Goal: Task Accomplishment & Management: Use online tool/utility

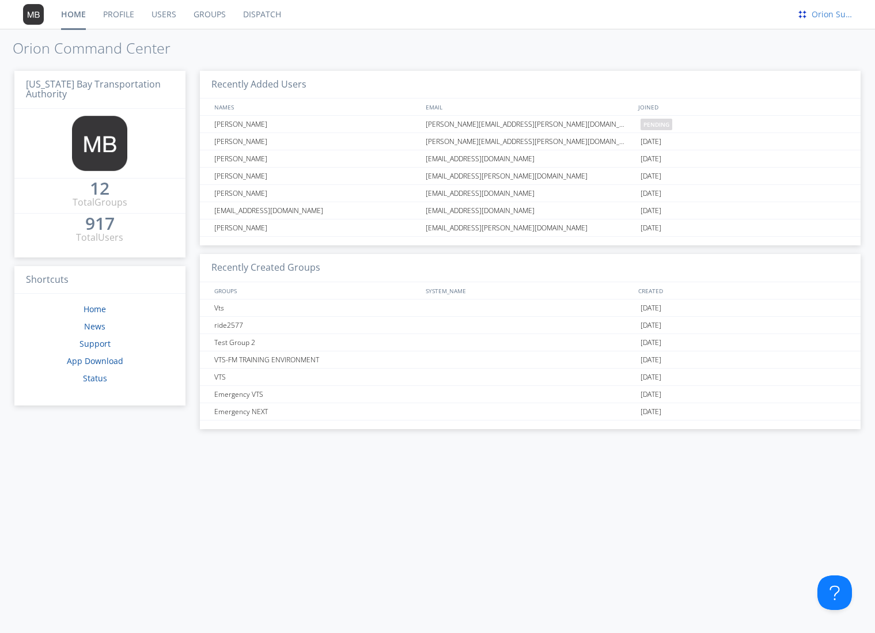
click at [813, 13] on div "Orion Support" at bounding box center [830, 15] width 43 height 12
click at [826, 34] on div "Settings" at bounding box center [839, 40] width 59 height 21
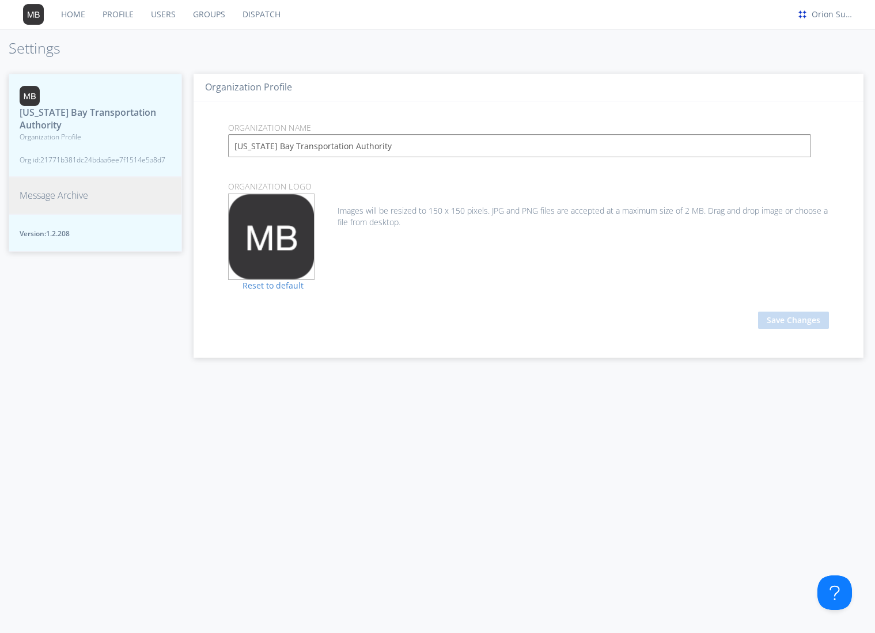
click at [107, 180] on button "Message Archive" at bounding box center [95, 195] width 173 height 37
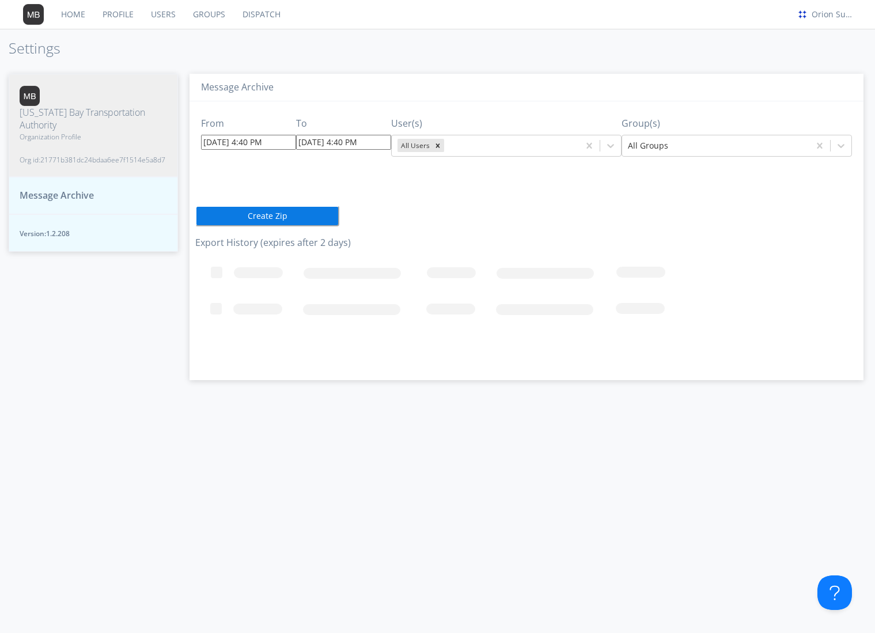
click at [97, 187] on button "Message Archive" at bounding box center [93, 195] width 169 height 37
click at [216, 141] on input "[DATE] 4:40 PM" at bounding box center [248, 142] width 95 height 15
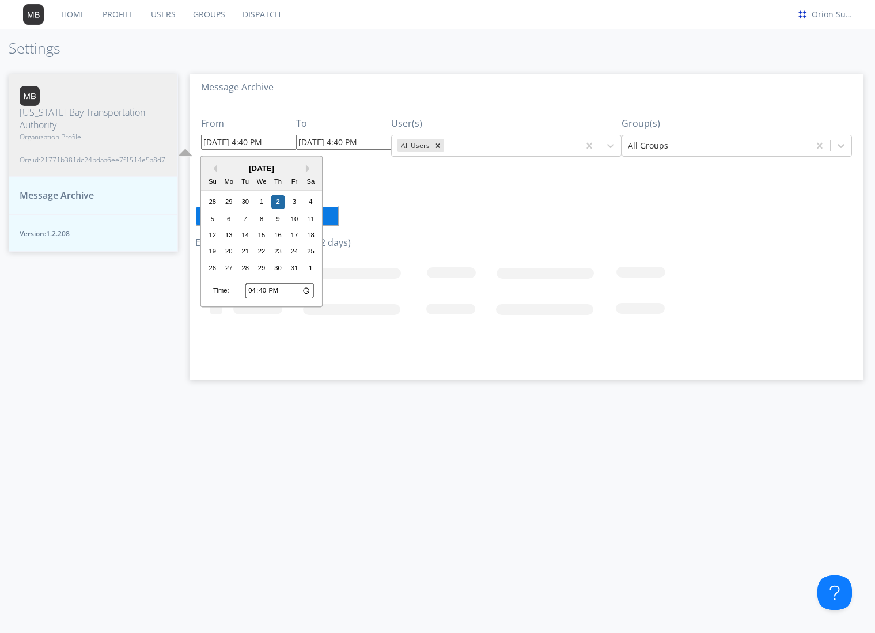
click at [214, 174] on div "Su Mo Tu We Th Fr Sa" at bounding box center [261, 182] width 121 height 16
click at [214, 166] on button "Previous Month" at bounding box center [213, 169] width 8 height 8
click at [231, 248] on div "22" at bounding box center [229, 252] width 14 height 14
type input "[DATE] 4:40 PM"
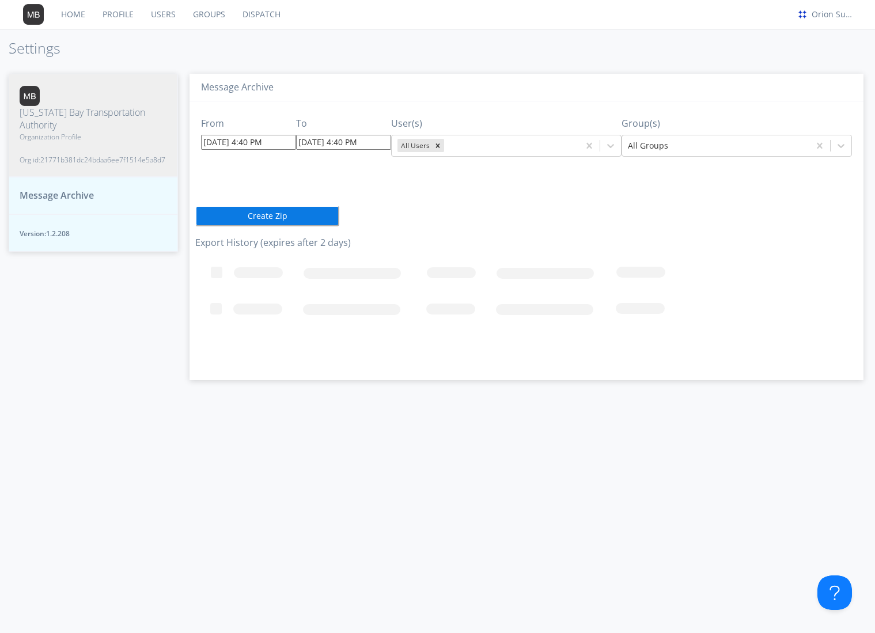
click at [248, 147] on input "[DATE] 4:40 PM" at bounding box center [248, 142] width 95 height 15
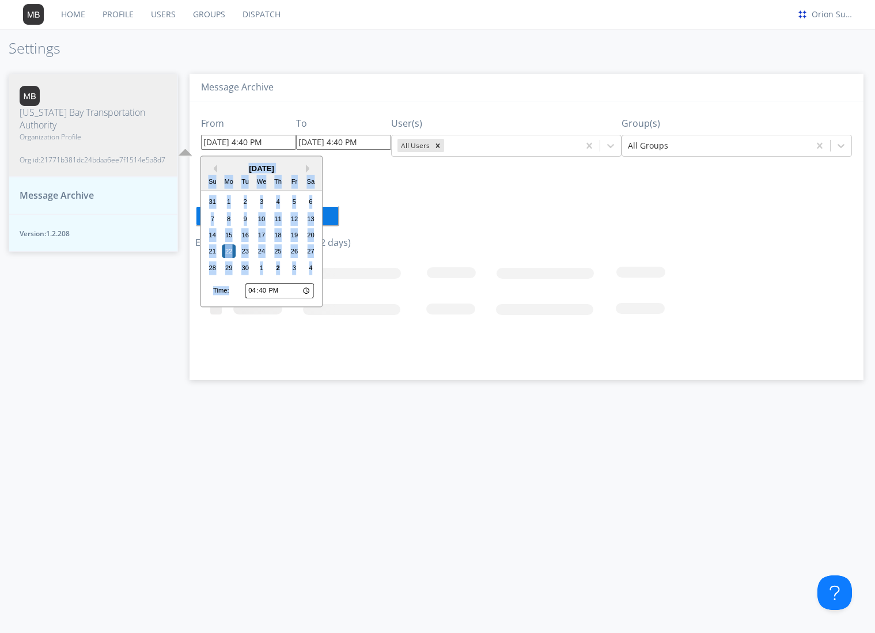
drag, startPoint x: 289, startPoint y: 281, endPoint x: 284, endPoint y: 284, distance: 5.9
click at [284, 284] on div "Previous Month Next Month [DATE] Su Mo Tu We Th Fr Sa 31 1 2 3 4 5 6 7 8 9 10 1…" at bounding box center [262, 232] width 123 height 152
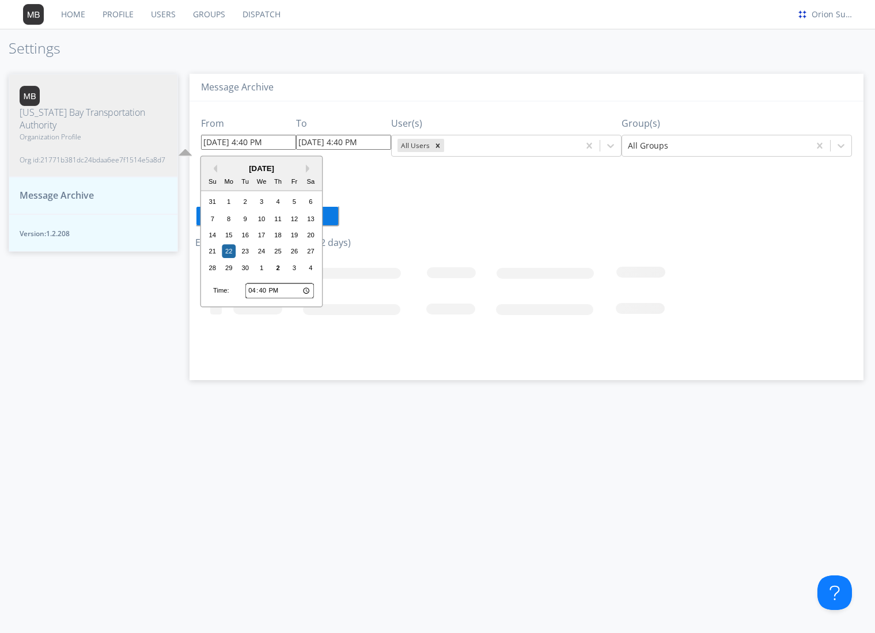
click at [270, 289] on input "16:40" at bounding box center [280, 291] width 69 height 15
click at [267, 289] on input "16:40" at bounding box center [280, 291] width 69 height 15
click at [263, 289] on input "16:40" at bounding box center [280, 291] width 69 height 15
click at [256, 288] on input "16:40" at bounding box center [280, 291] width 69 height 15
drag, startPoint x: 152, startPoint y: 399, endPoint x: 274, endPoint y: 169, distance: 259.9
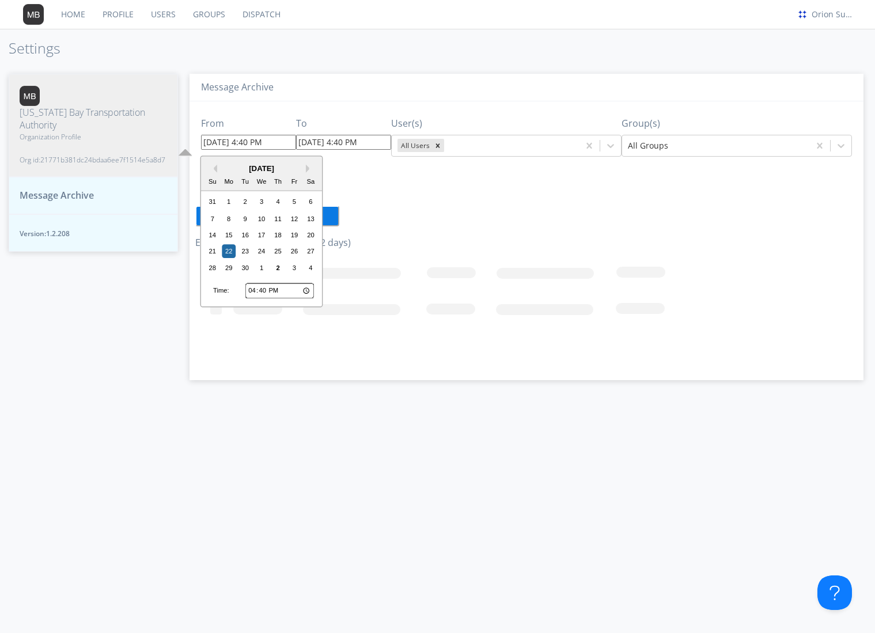
click at [152, 399] on div "[US_STATE] Bay Transportation Authority Organization Profile Org id: 21771b381d…" at bounding box center [93, 348] width 169 height 572
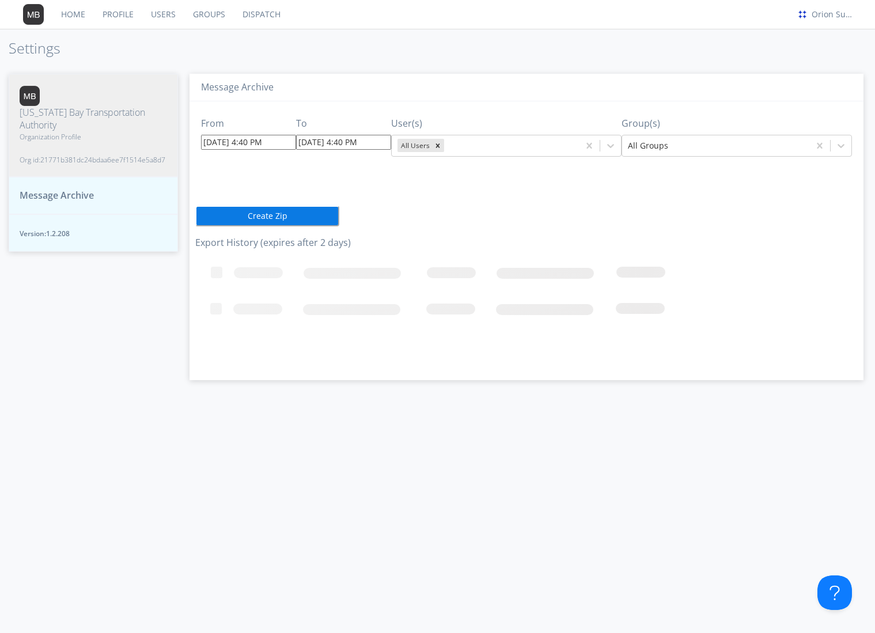
click at [246, 141] on input "[DATE] 4:40 PM" at bounding box center [248, 142] width 95 height 15
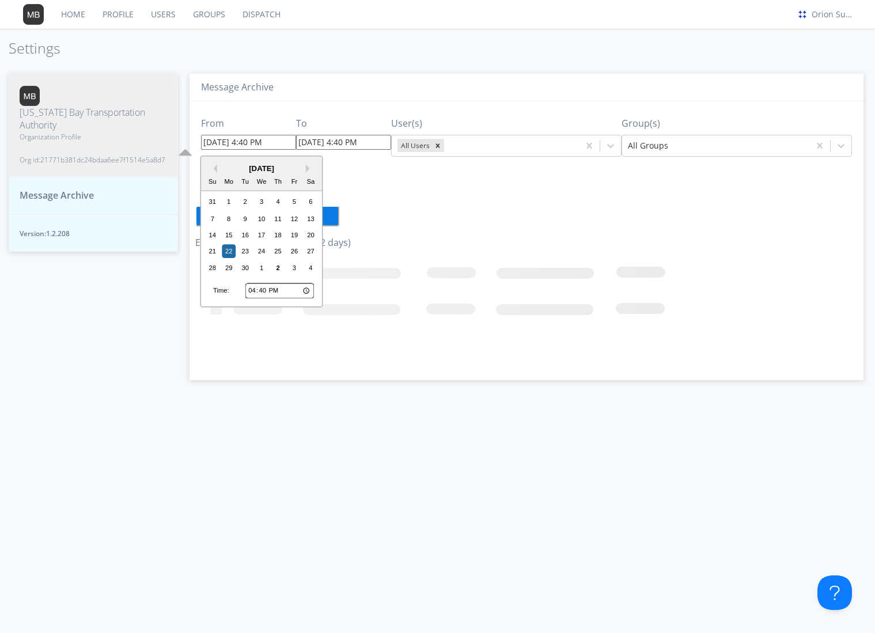
click at [253, 288] on input "16:40" at bounding box center [280, 291] width 69 height 15
type input "13:40"
type input "[DATE] 1:40 PM"
type input "12:40"
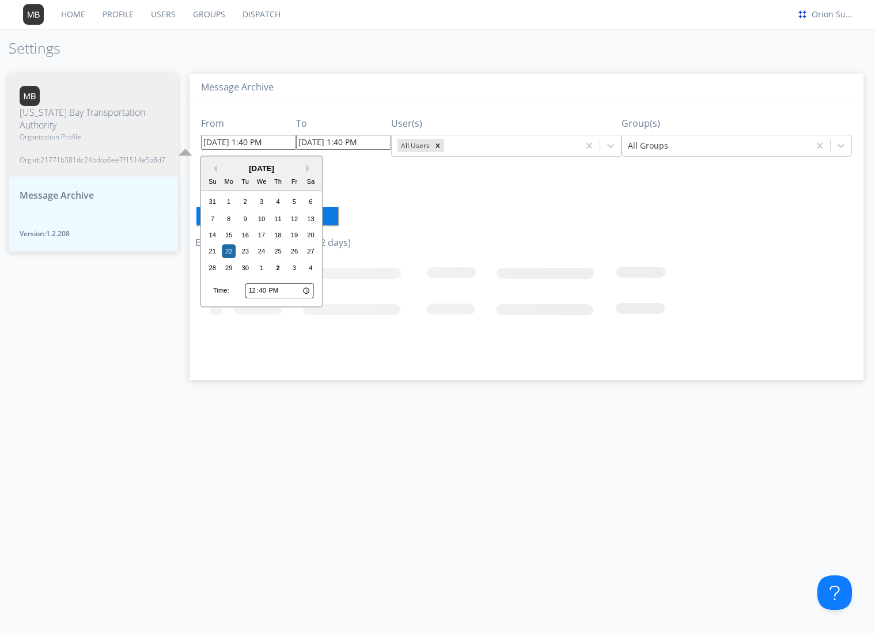
type input "[DATE] 12:40 PM"
type input "12:00"
type input "[DATE] 12:00 PM"
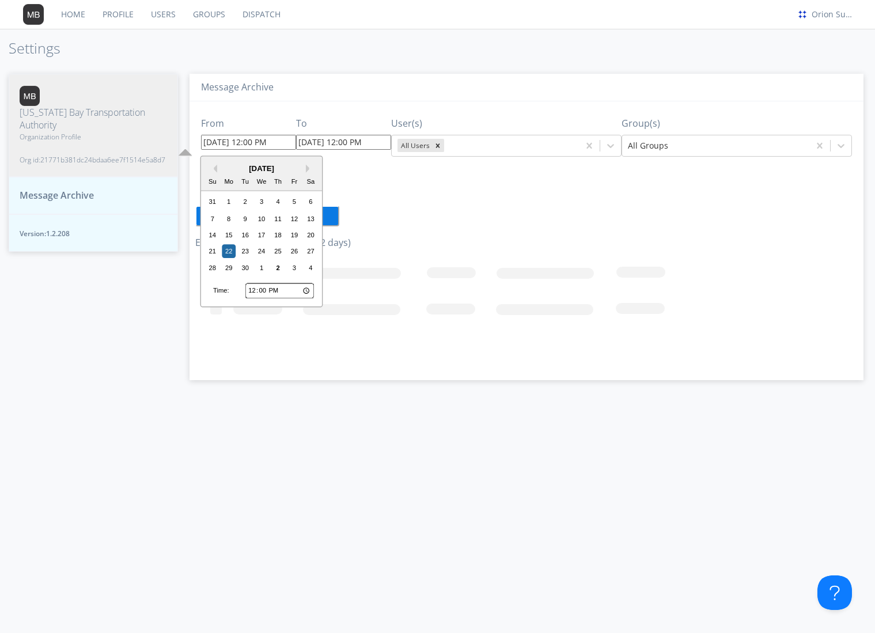
type input "00:00"
type input "[DATE] 12:00 AM"
click at [373, 225] on div "From [DATE] 12:00 AM Previous Month Next Month [DATE] Su Mo Tu We Th Fr Sa 31 1…" at bounding box center [526, 236] width 663 height 270
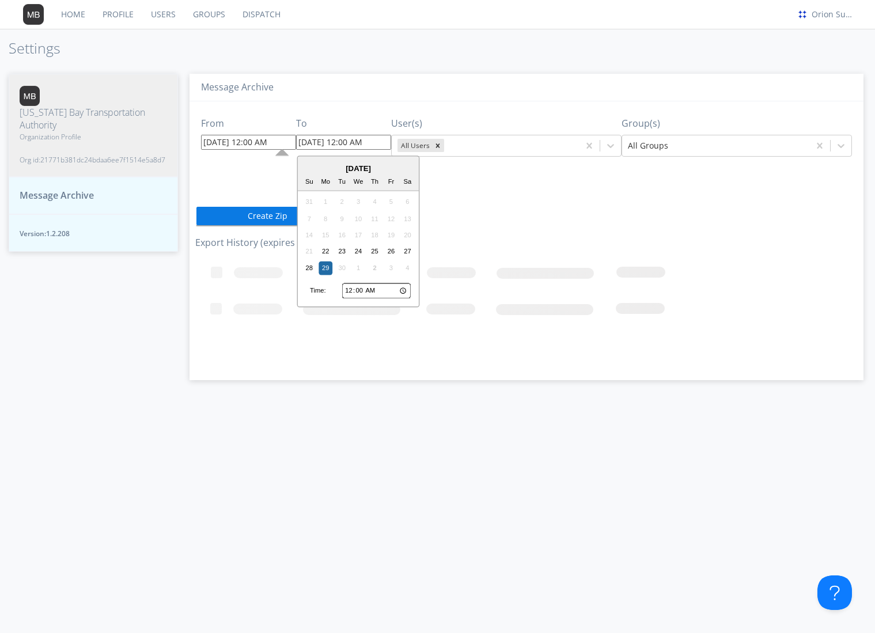
click at [307, 146] on input "[DATE] 12:00 AM" at bounding box center [343, 142] width 95 height 15
click at [326, 255] on div "22" at bounding box center [326, 252] width 14 height 14
click at [347, 142] on input "[DATE] 12:00 AM" at bounding box center [343, 142] width 95 height 15
type input "[DATE] 11:59 PM"
click at [688, 244] on h3 "Export History (expires after 2 days)" at bounding box center [526, 243] width 663 height 10
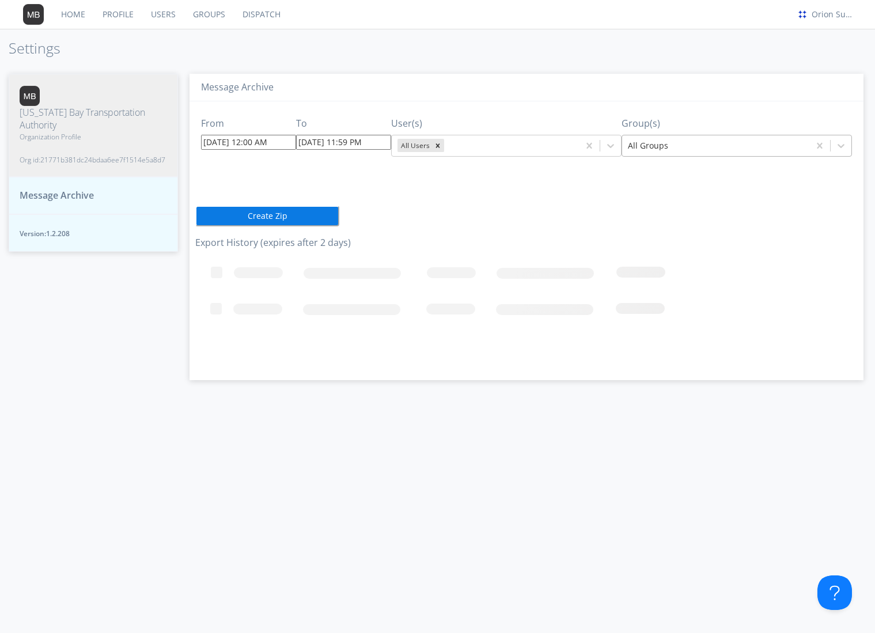
click at [678, 147] on div at bounding box center [716, 146] width 176 height 14
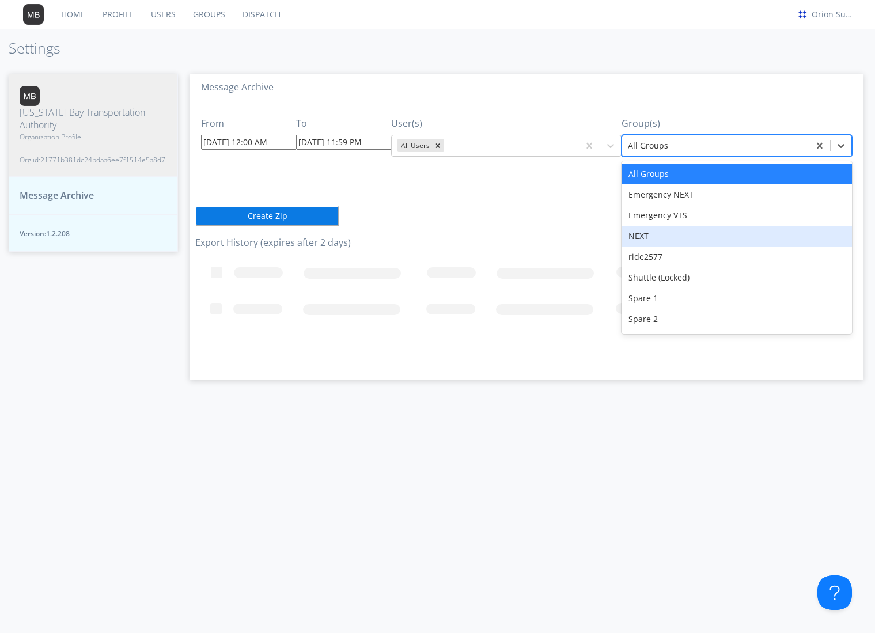
click at [688, 231] on div "NEXT" at bounding box center [737, 236] width 231 height 21
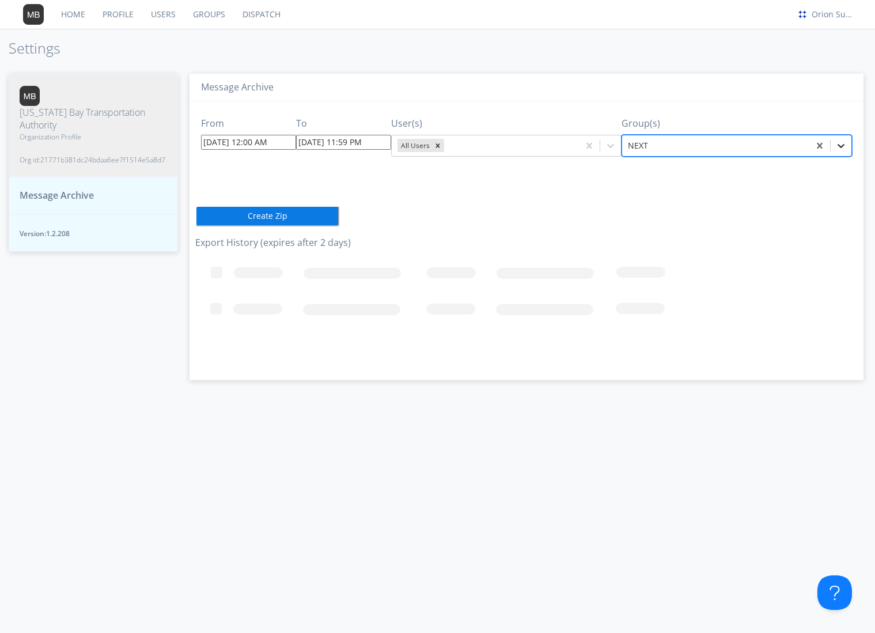
click at [838, 153] on div at bounding box center [841, 145] width 21 height 21
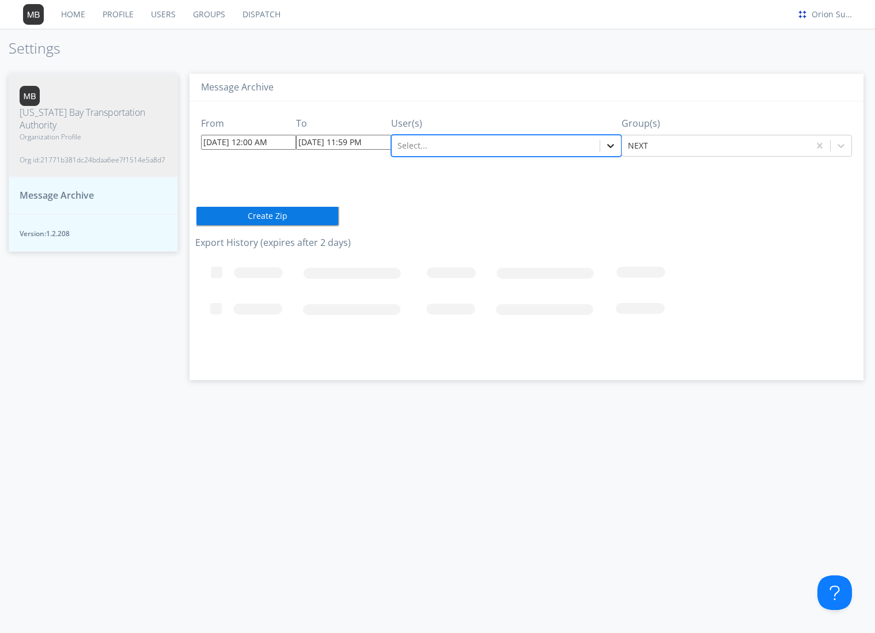
click at [604, 147] on div at bounding box center [611, 145] width 21 height 21
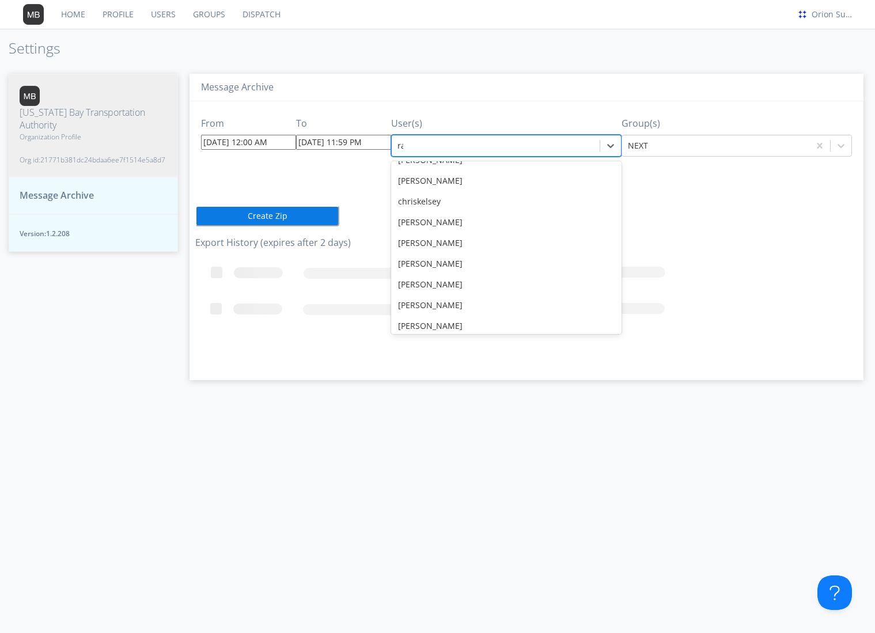
scroll to position [35, 0]
type input "rad"
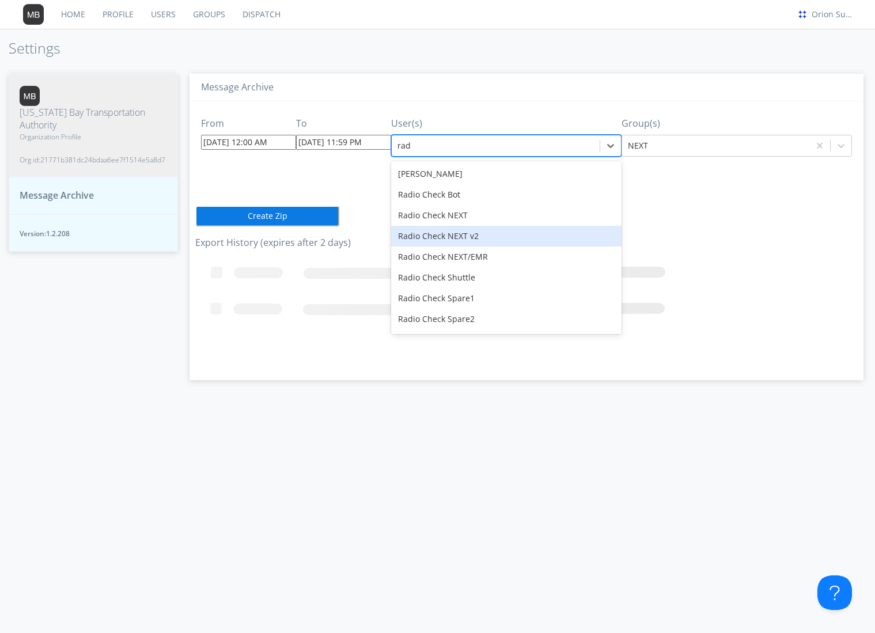
click at [500, 240] on div "Radio Check NEXT v2" at bounding box center [506, 236] width 231 height 21
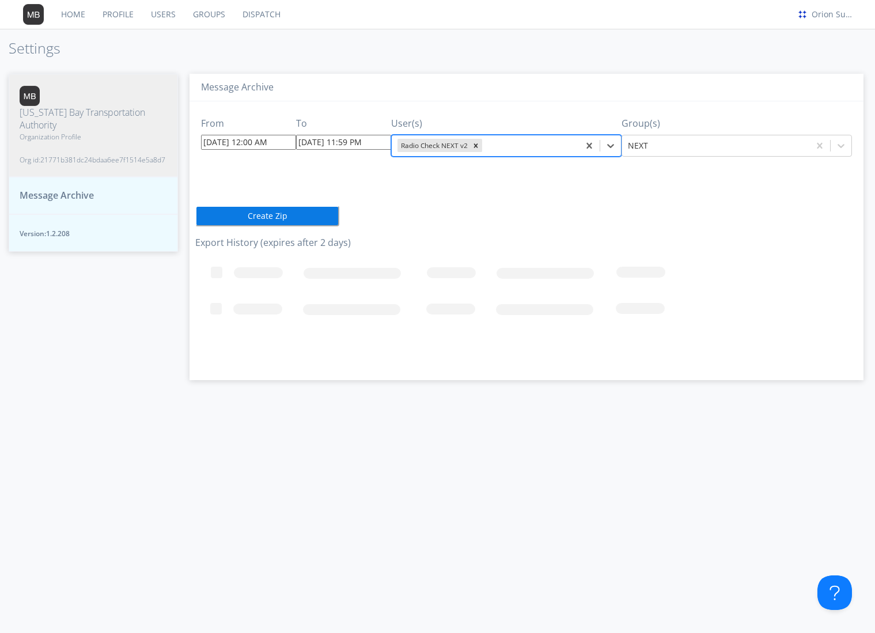
click at [535, 229] on div "From [DATE] 12:00 AM To [DATE] 11:59 PM User(s) option Radio Check NEXT v2, sel…" at bounding box center [526, 236] width 663 height 270
click at [319, 215] on button "Create Zip" at bounding box center [267, 216] width 144 height 21
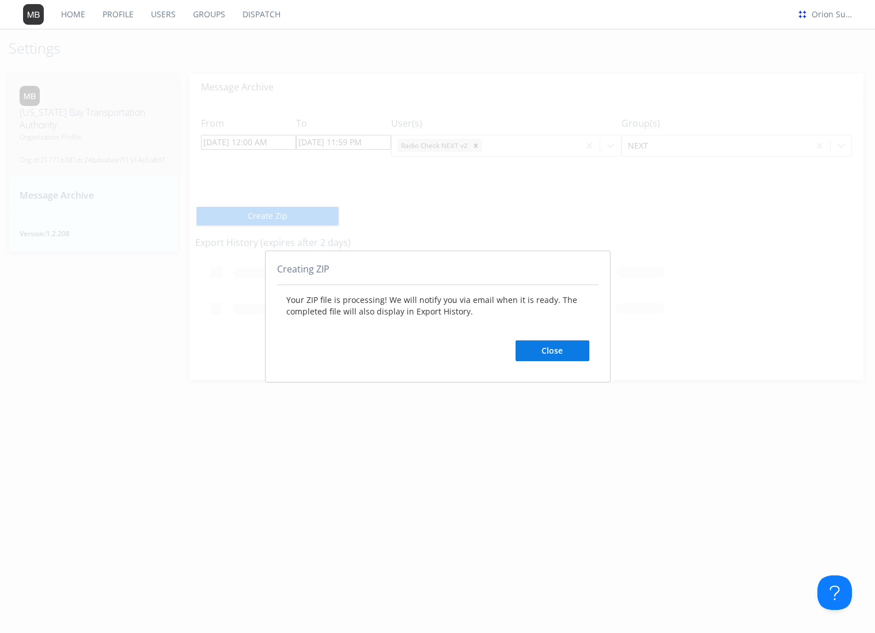
click at [556, 347] on button "Close" at bounding box center [553, 351] width 74 height 21
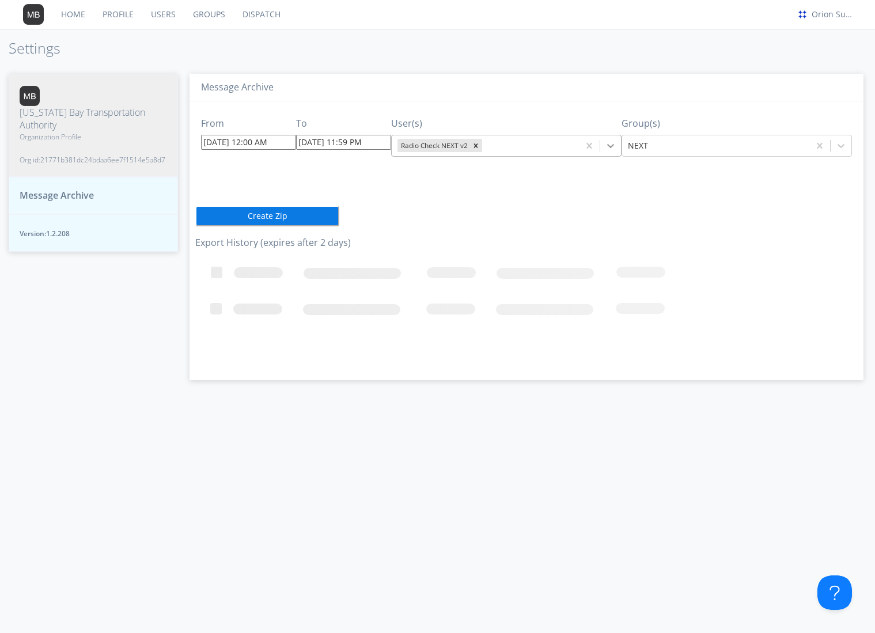
click at [611, 146] on icon at bounding box center [611, 146] width 12 height 12
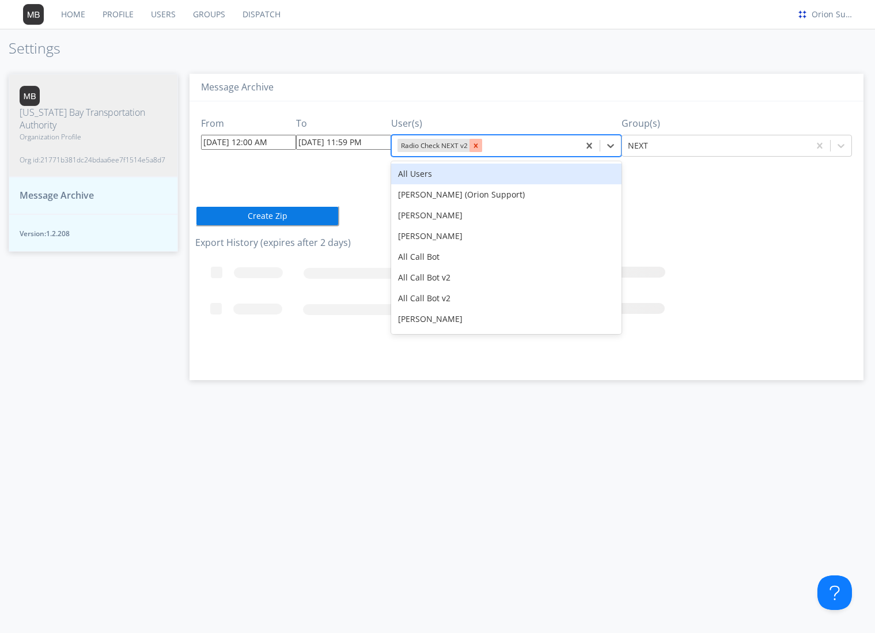
click at [478, 139] on div "Remove Radio Check NEXT v2" at bounding box center [476, 145] width 13 height 13
type input "radio check"
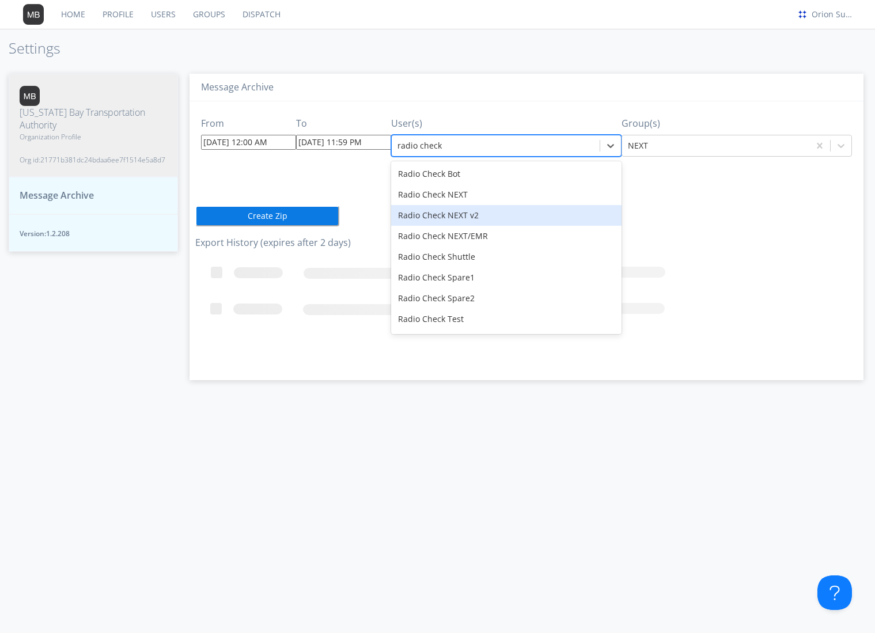
scroll to position [81, 0]
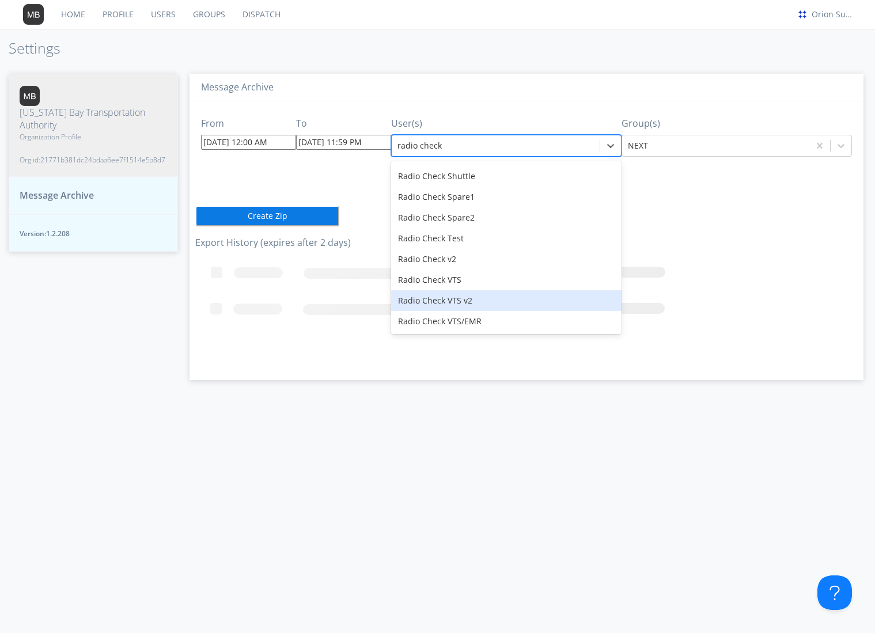
click at [495, 297] on div "Radio Check VTS v2" at bounding box center [506, 300] width 231 height 21
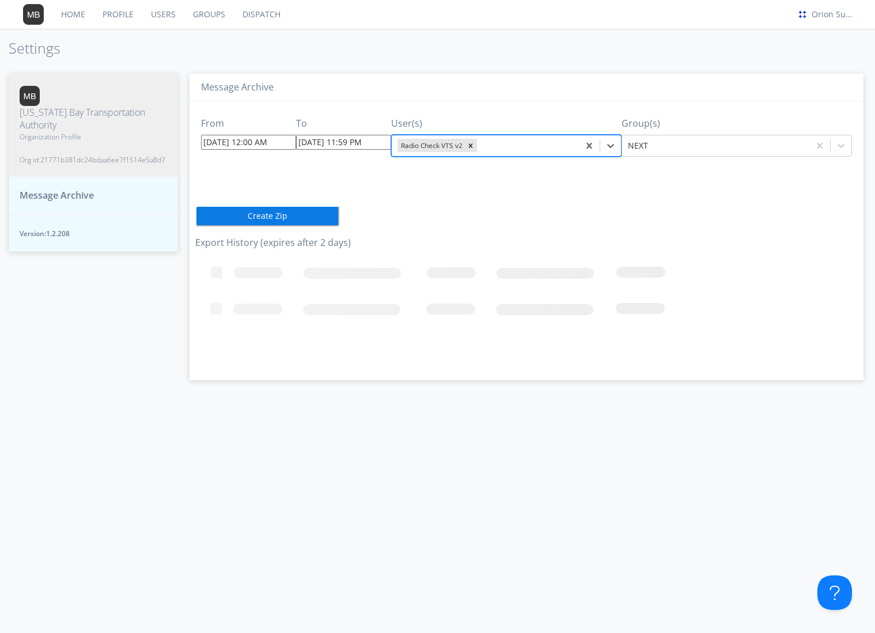
click at [650, 221] on div "From [DATE] 12:00 AM To [DATE] 11:59 PM User(s) option Radio Check VTS v2, sele…" at bounding box center [526, 236] width 663 height 270
click at [728, 146] on div at bounding box center [716, 146] width 176 height 14
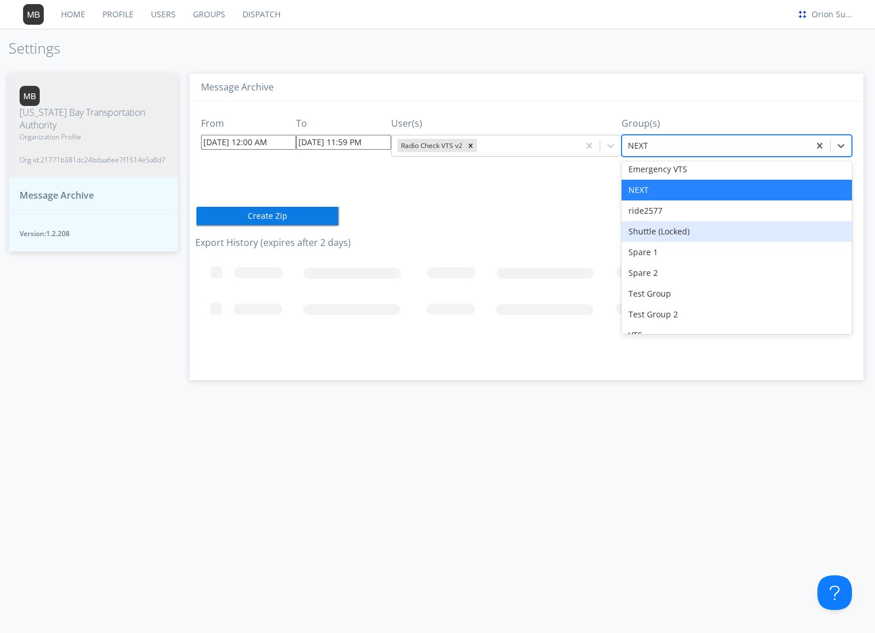
scroll to position [101, 0]
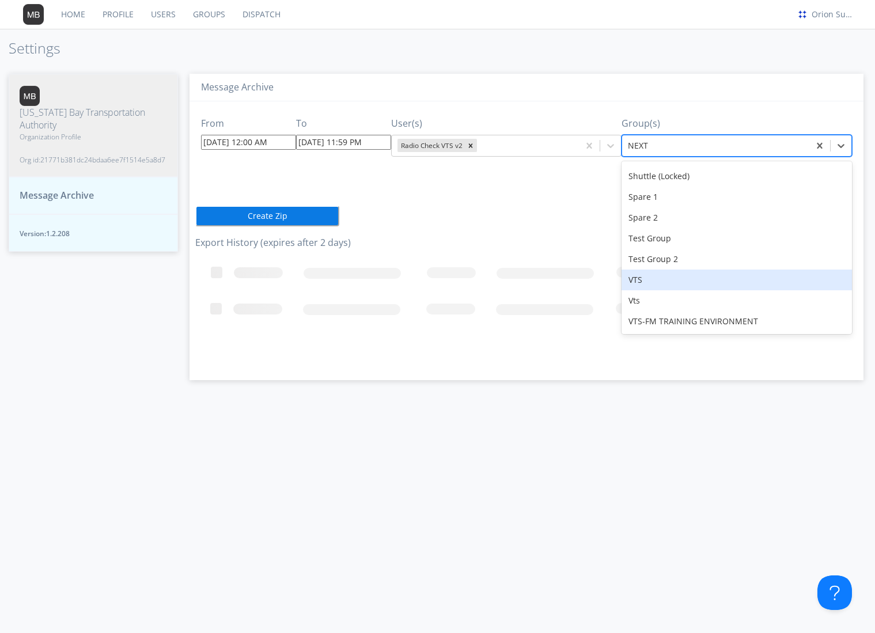
click at [689, 277] on div "VTS" at bounding box center [737, 280] width 231 height 21
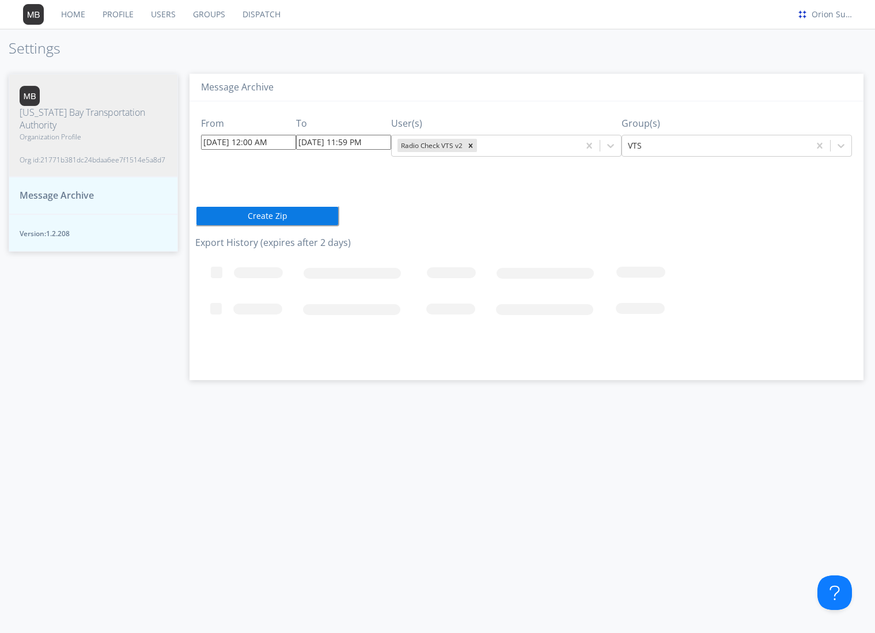
click at [601, 213] on div "From [DATE] 12:00 AM To [DATE] 11:59 PM User(s) Radio Check VTS v2 Group(s) VTS…" at bounding box center [526, 236] width 663 height 270
click at [319, 219] on button "Create Zip" at bounding box center [267, 216] width 144 height 21
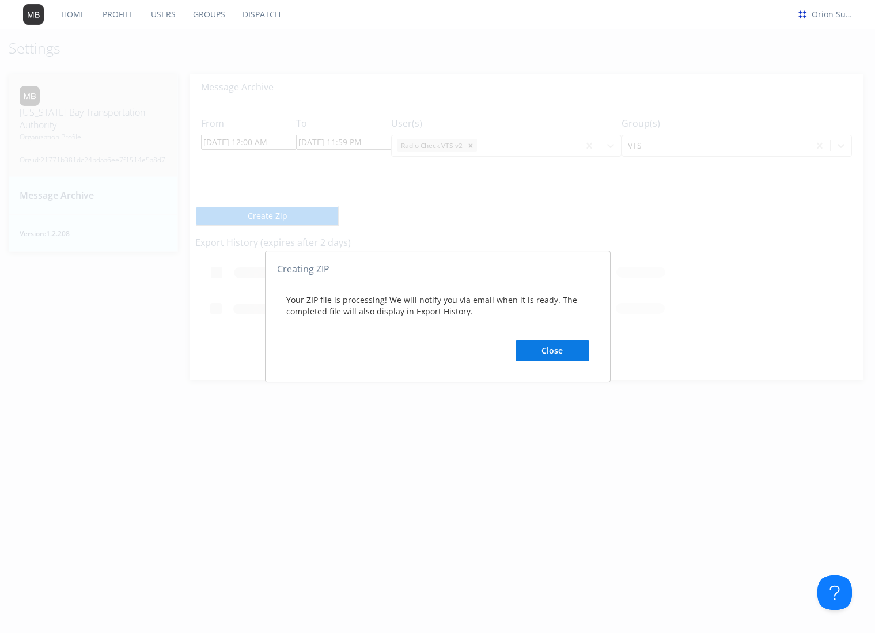
click at [559, 364] on div "Your ZIP file is processing! We will notify you via email when it is ready. The…" at bounding box center [438, 327] width 322 height 85
click at [561, 353] on button "Close" at bounding box center [553, 351] width 74 height 21
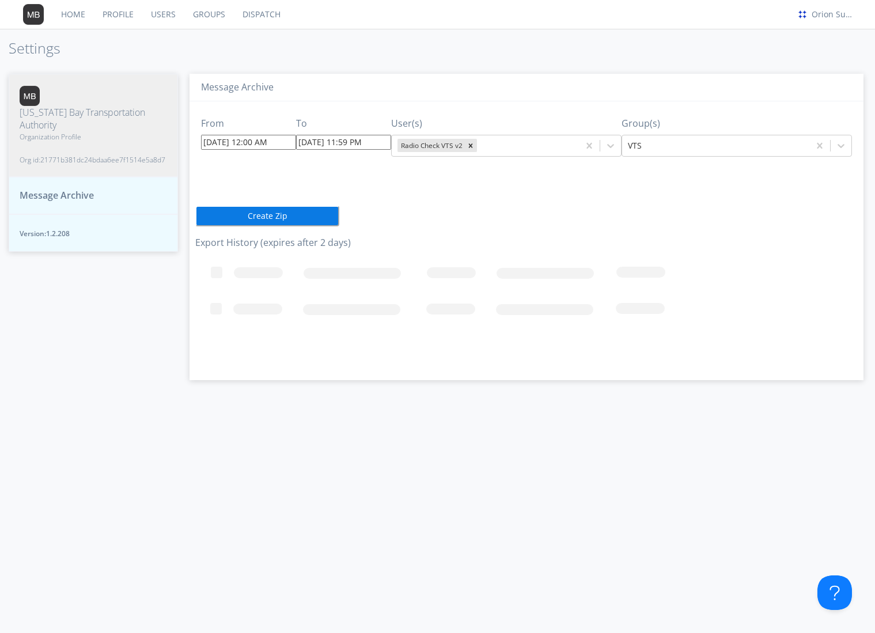
click at [615, 260] on icon "Loading..." at bounding box center [512, 311] width 634 height 115
click at [557, 241] on h3 "Export History (expires after 2 days)" at bounding box center [526, 243] width 663 height 10
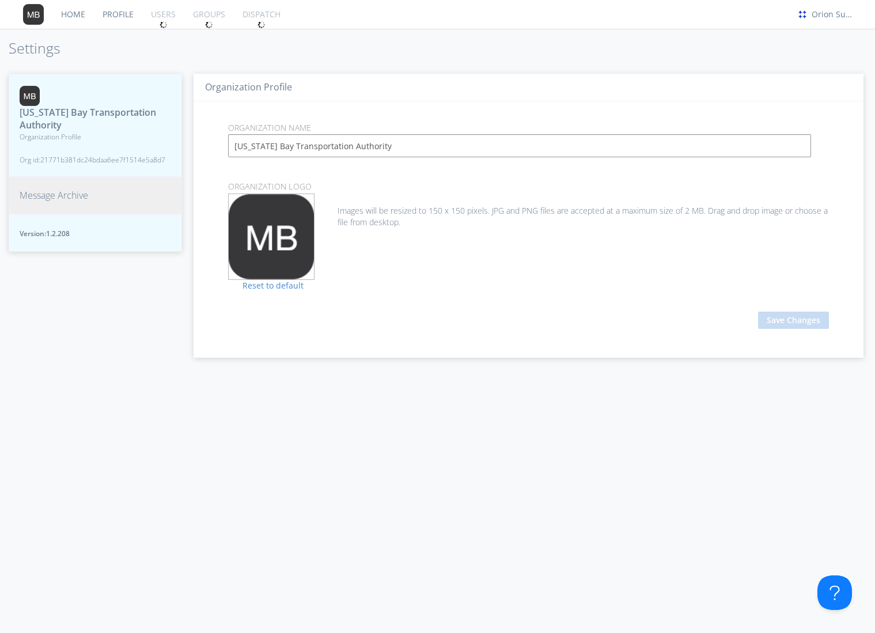
click at [90, 190] on button "Message Archive" at bounding box center [95, 195] width 173 height 37
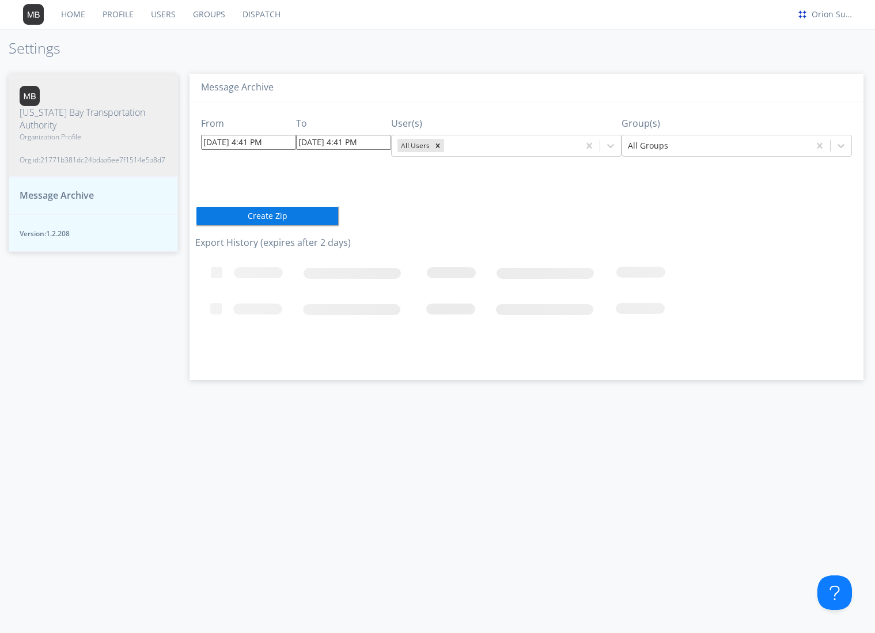
click at [499, 107] on div "User(s) All Users" at bounding box center [506, 132] width 231 height 50
click at [43, 202] on span "Message Archive" at bounding box center [57, 195] width 74 height 13
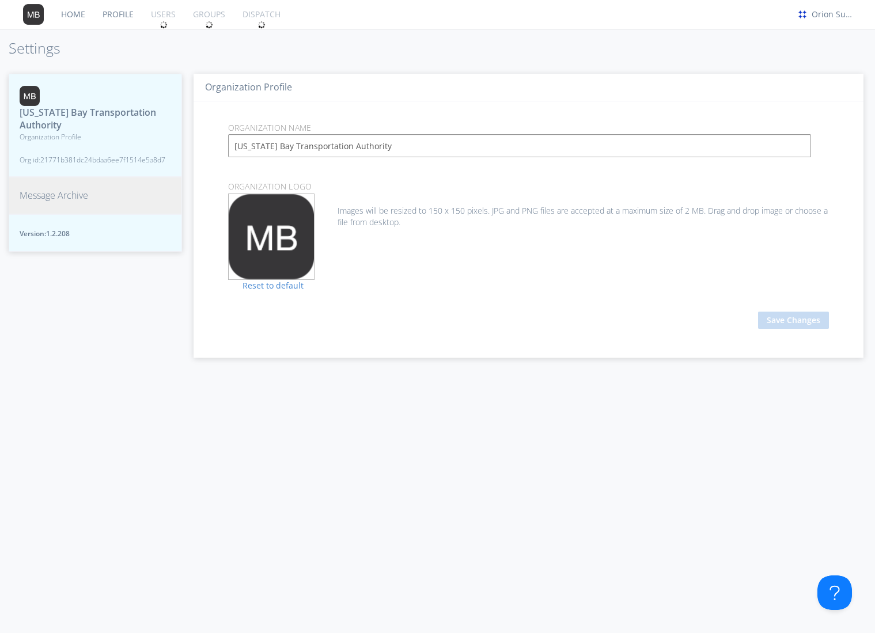
click at [88, 188] on button "Message Archive" at bounding box center [95, 195] width 173 height 37
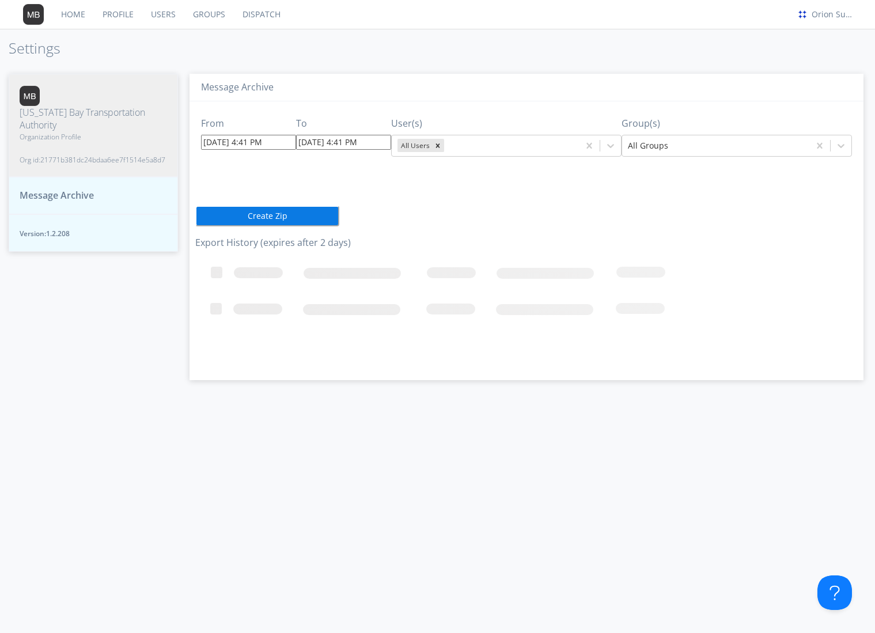
drag, startPoint x: 815, startPoint y: 277, endPoint x: 549, endPoint y: 285, distance: 265.8
click at [815, 277] on icon "Loading..." at bounding box center [512, 311] width 634 height 115
drag, startPoint x: 188, startPoint y: 521, endPoint x: 223, endPoint y: 521, distance: 35.2
click at [188, 521] on div "Message Archive From 10/02/2025 4:41 PM To 10/02/2025 4:41 PM User(s) All Users…" at bounding box center [526, 348] width 697 height 572
drag, startPoint x: 669, startPoint y: 480, endPoint x: 669, endPoint y: 417, distance: 62.8
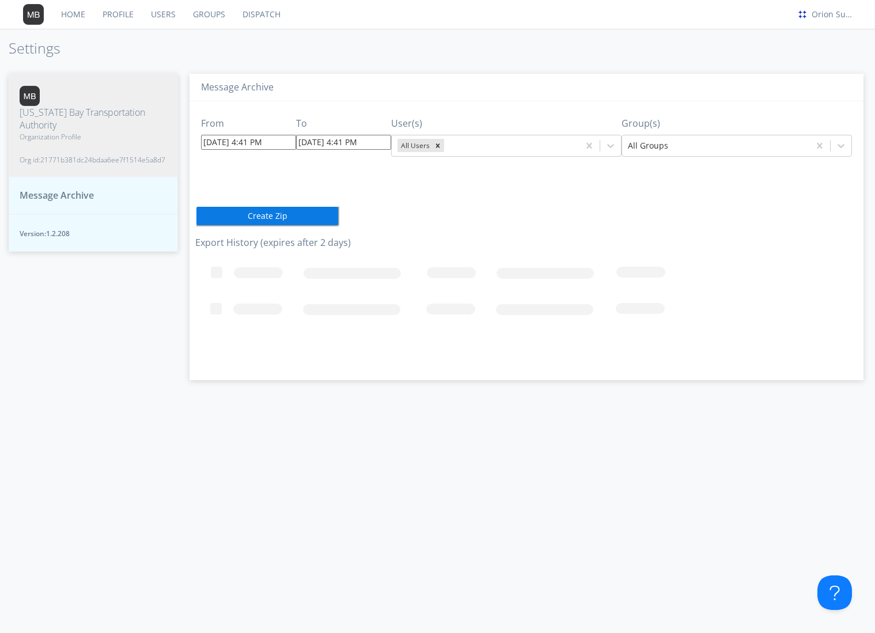
click at [669, 480] on div "Message Archive From 10/02/2025 4:41 PM To 10/02/2025 4:41 PM User(s) All Users…" at bounding box center [526, 348] width 697 height 572
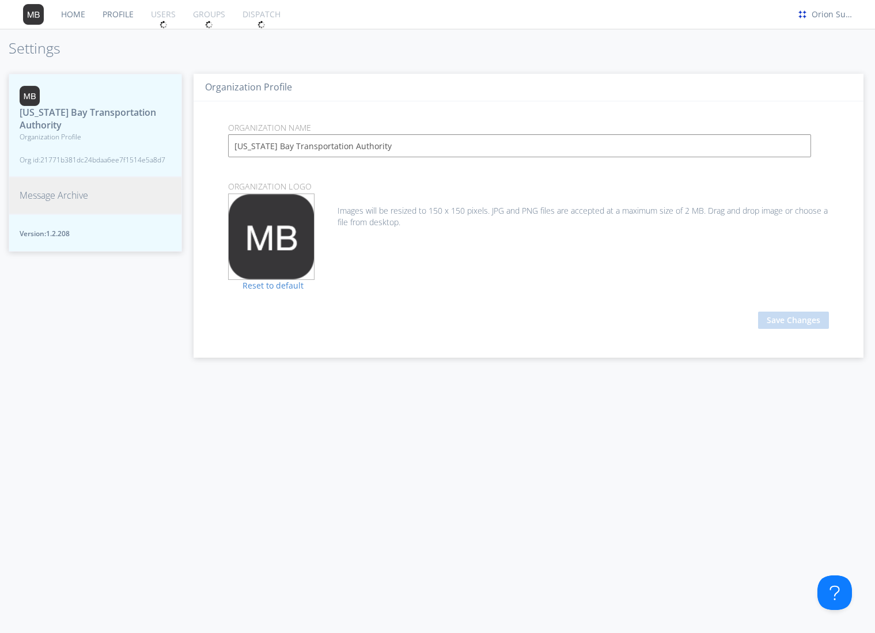
click at [69, 196] on span "Message Archive" at bounding box center [54, 195] width 69 height 13
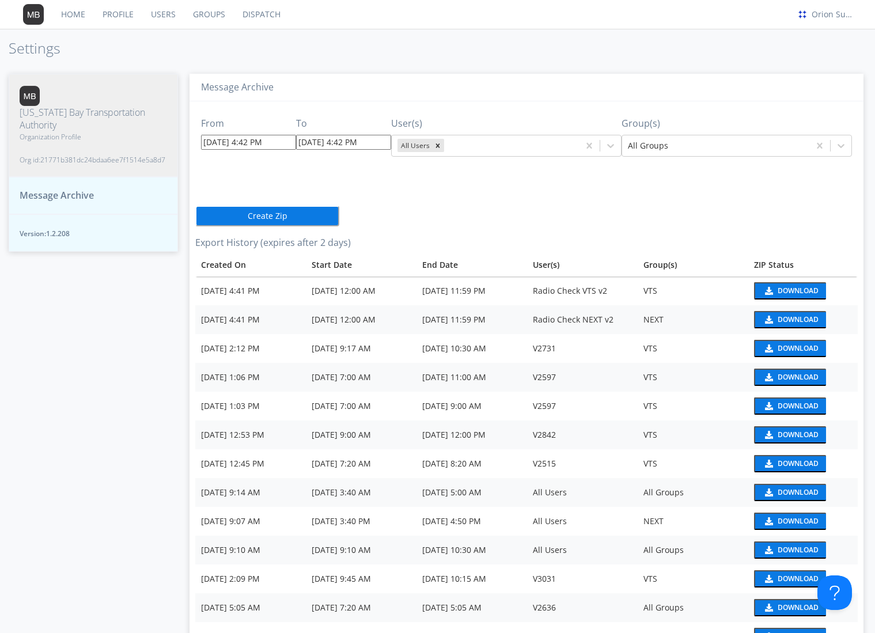
click at [128, 352] on div "[US_STATE] Bay Transportation Authority Organization Profile Org id: 21771b381d…" at bounding box center [93, 348] width 169 height 572
click at [792, 292] on div "Download" at bounding box center [798, 291] width 41 height 7
click at [794, 316] on div "Download" at bounding box center [798, 319] width 41 height 7
drag, startPoint x: 820, startPoint y: 52, endPoint x: 731, endPoint y: 17, distance: 95.3
click at [820, 52] on h1 "Settings" at bounding box center [437, 48] width 875 height 16
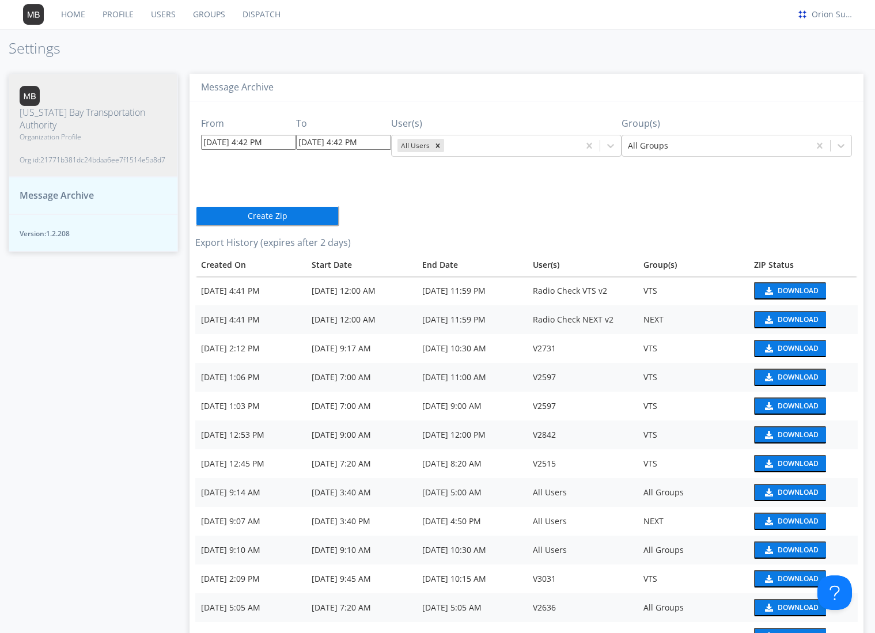
click at [683, 207] on div "From 10/02/2025 4:42 PM To 10/02/2025 4:42 PM User(s) All Users Group(s) All Gr…" at bounding box center [526, 404] width 663 height 607
click at [776, 312] on button "Download" at bounding box center [790, 319] width 72 height 17
click at [775, 44] on h1 "Settings" at bounding box center [437, 48] width 875 height 16
click at [790, 284] on button "Download" at bounding box center [790, 290] width 72 height 17
drag, startPoint x: 714, startPoint y: 235, endPoint x: 714, endPoint y: 241, distance: 6.3
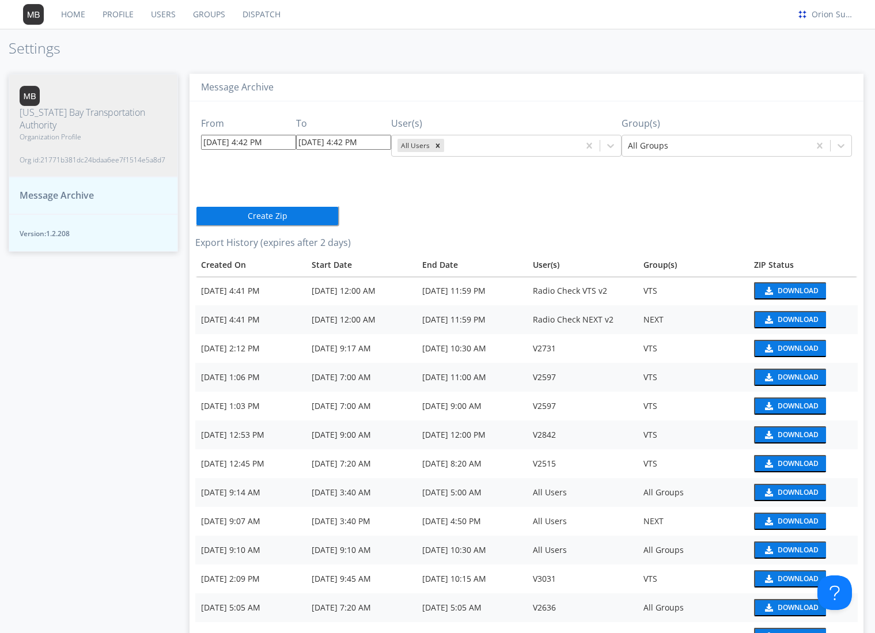
click at [714, 235] on div "From 10/02/2025 4:42 PM To 10/02/2025 4:42 PM User(s) All Users Group(s) All Gr…" at bounding box center [526, 404] width 663 height 607
click at [687, 312] on td "NEXT" at bounding box center [693, 319] width 111 height 29
click at [673, 295] on div "VTS" at bounding box center [693, 291] width 99 height 12
click at [779, 321] on div "Download" at bounding box center [798, 319] width 41 height 7
drag, startPoint x: 720, startPoint y: 58, endPoint x: 579, endPoint y: 97, distance: 146.5
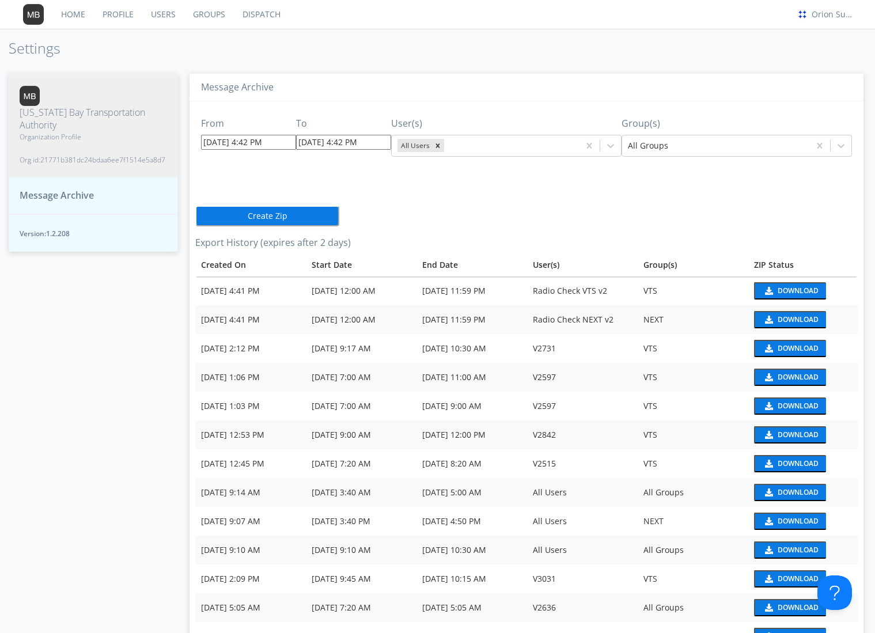
click at [719, 60] on div "Home Profile Users Groups Dispatch Orion Support Settings Massachusetts Bay Tra…" at bounding box center [437, 316] width 875 height 633
drag, startPoint x: 493, startPoint y: 182, endPoint x: 473, endPoint y: 167, distance: 25.3
click at [493, 181] on div "From 10/02/2025 4:42 PM To 10/02/2025 4:42 PM User(s) All Users Group(s) All Gr…" at bounding box center [526, 404] width 663 height 607
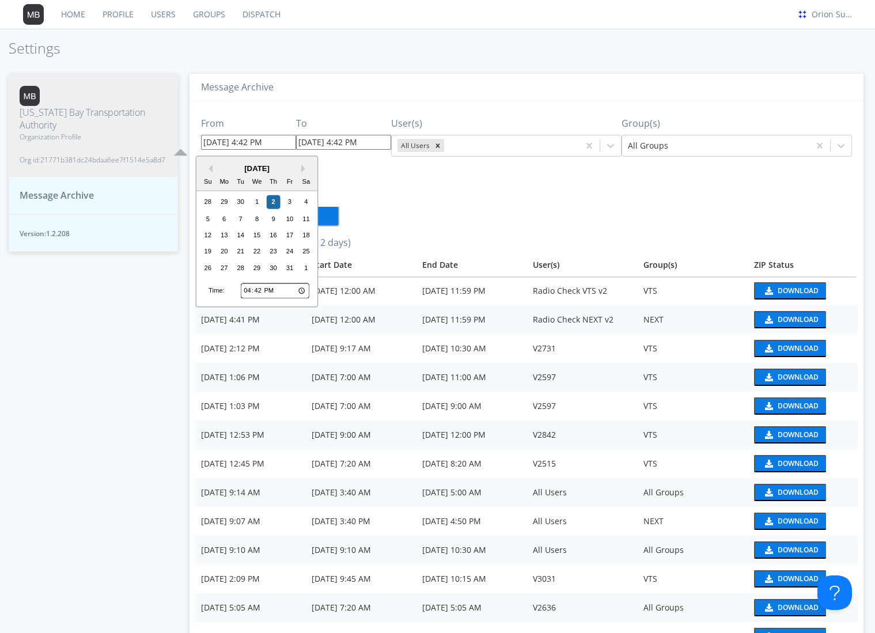
click at [245, 143] on input "10/02/2025 4:42 PM" at bounding box center [248, 142] width 95 height 15
click at [303, 168] on button "Next Month" at bounding box center [305, 169] width 8 height 8
click at [210, 161] on div "November 2025" at bounding box center [257, 166] width 121 height 11
click at [211, 165] on button "Previous Month" at bounding box center [209, 167] width 8 height 8
click at [209, 165] on button "Previous Month" at bounding box center [209, 169] width 8 height 8
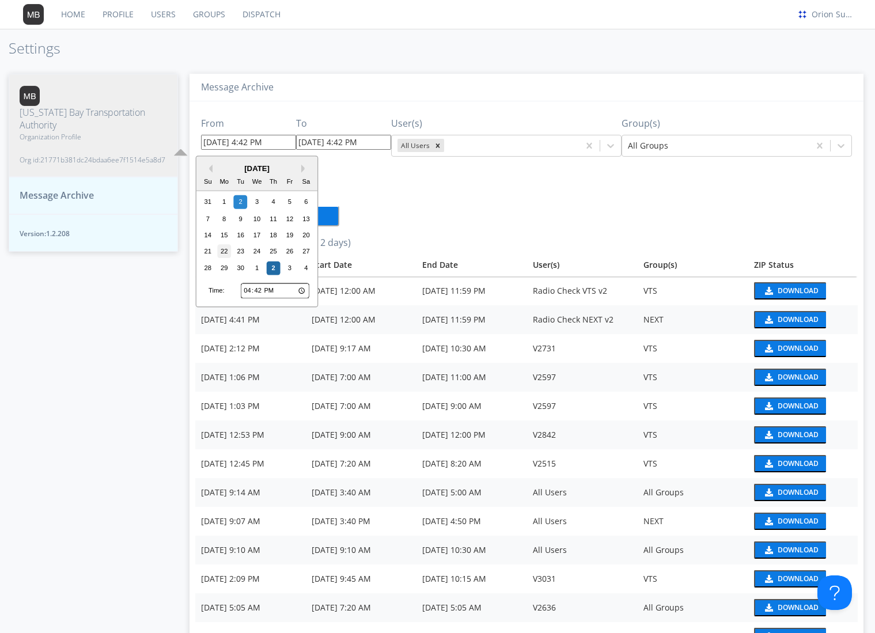
click at [224, 247] on div "22" at bounding box center [224, 252] width 14 height 14
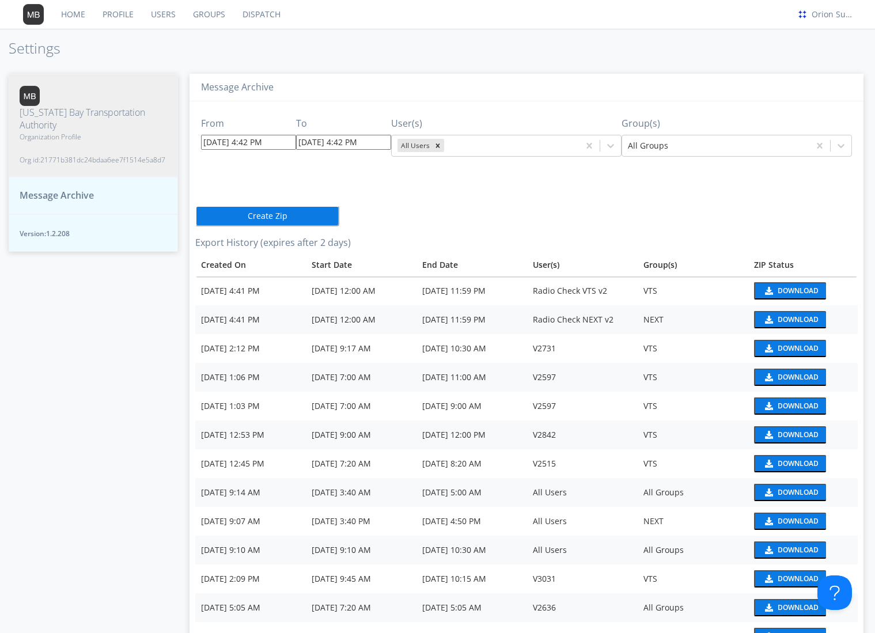
type input "09/22/2025 4:42 PM"
type input "09/29/2025 4:42 PM"
click at [245, 146] on input "09/22/2025 4:42 PM" at bounding box center [248, 142] width 95 height 15
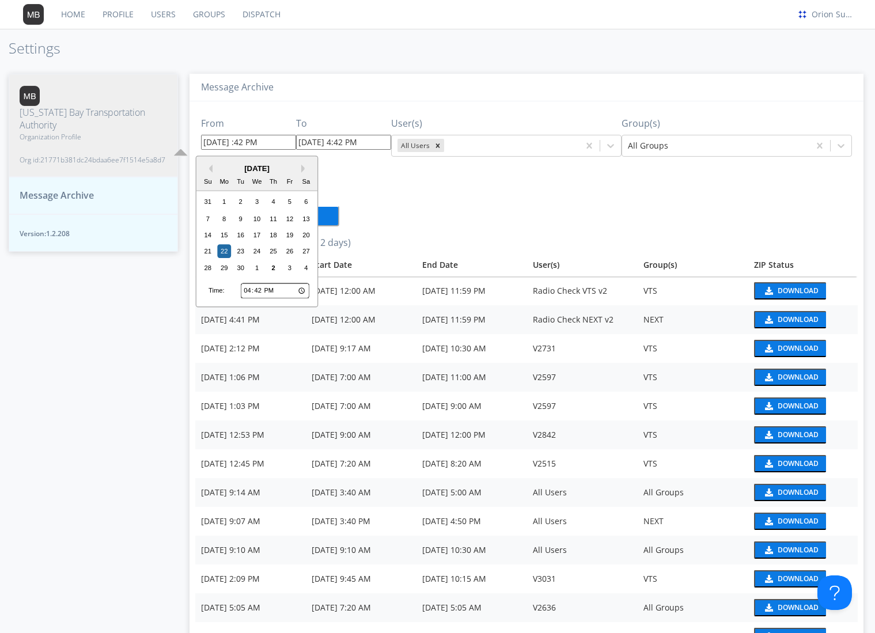
type input "09/22/2025 1:42 PM"
type input "09/29/2025 1:42 PM"
type input "09/22/2025 12:42 PM"
type input "09/29/2025 12:42 PM"
type input "09/22/2025 12:4 PM"
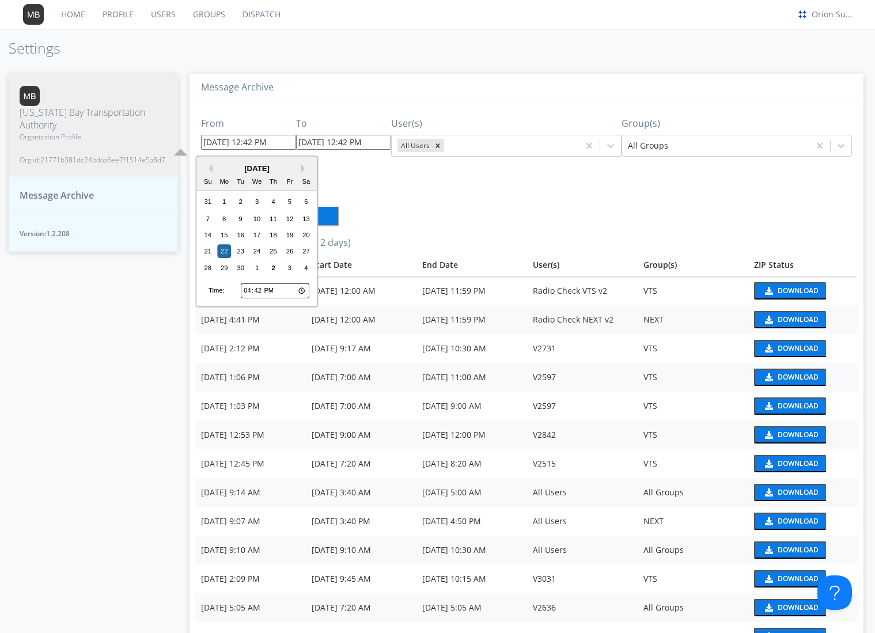
type input "09/29/2025 12:04 PM"
type input "09/22/2025 12: PM"
type input "[DATE] 12:00 PM"
type input "[DATE] 12:00 AM"
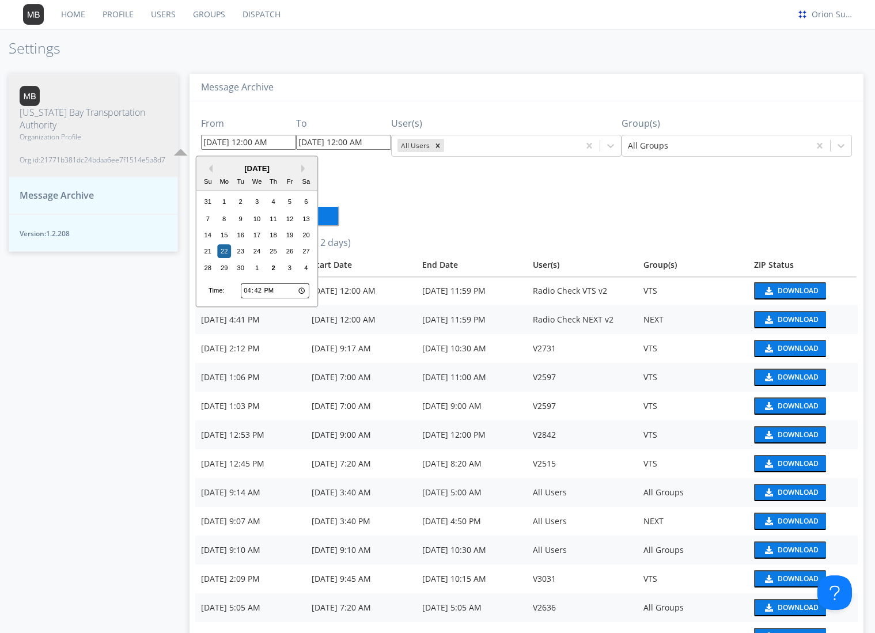
type input "[DATE] 12:00 AM"
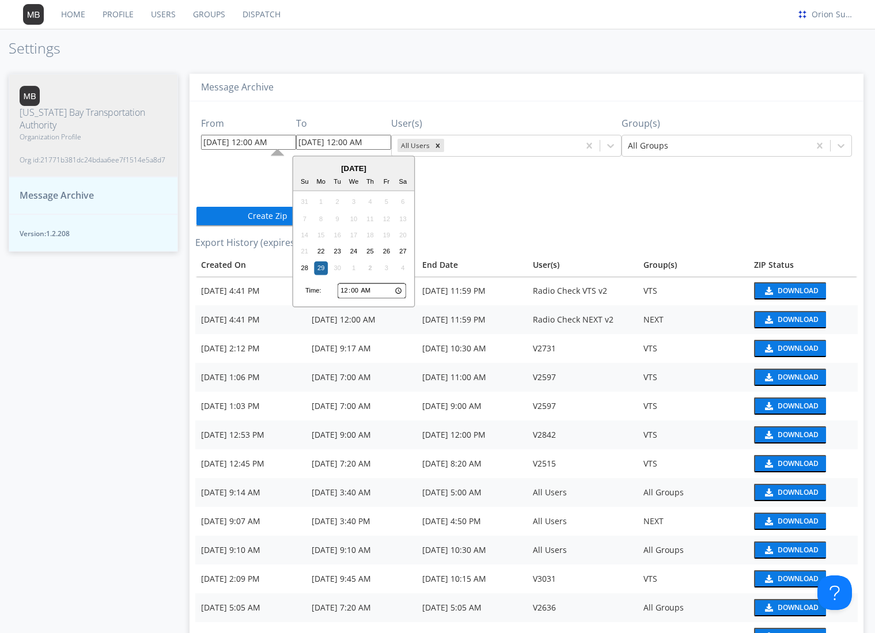
click at [301, 142] on input "[DATE] 12:00 AM" at bounding box center [343, 142] width 95 height 15
click at [329, 246] on div "21 22 23 24 25 26 27" at bounding box center [354, 251] width 115 height 16
click at [323, 255] on div "22" at bounding box center [321, 252] width 14 height 14
click at [342, 140] on input "[DATE] 12:00 AM" at bounding box center [343, 142] width 95 height 15
type input "[DATE] 11:59 PM"
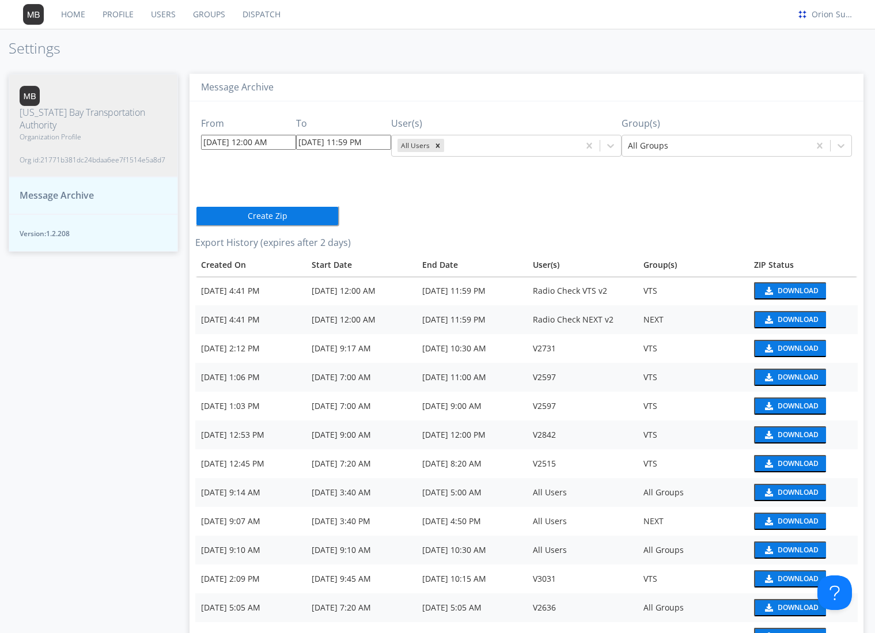
click at [481, 161] on div "From 09/22/2025 12:00 AM To 09/22/2025 11:59 PM User(s) All Users Group(s) All …" at bounding box center [526, 131] width 663 height 61
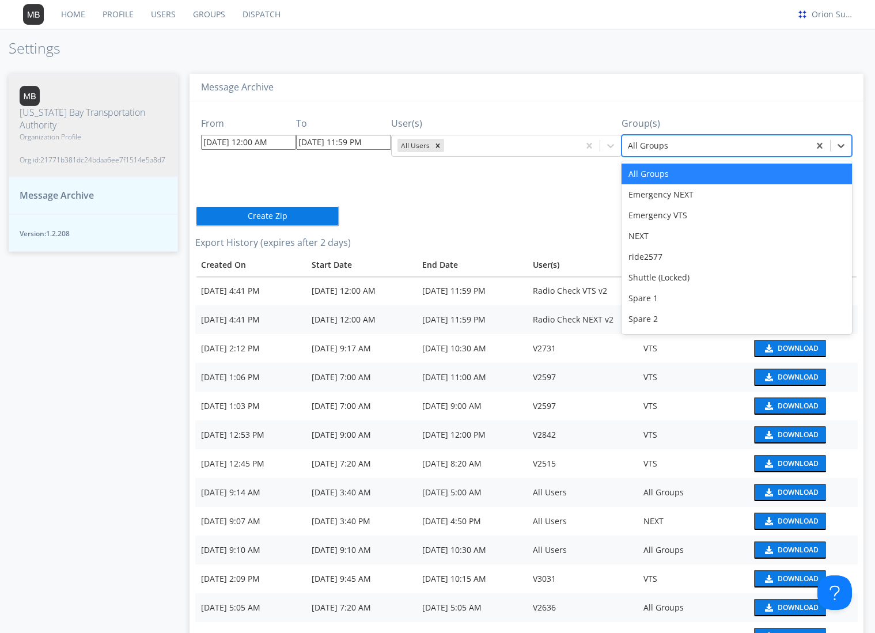
click at [741, 147] on div at bounding box center [716, 146] width 176 height 14
click at [712, 233] on div "NEXT" at bounding box center [737, 236] width 231 height 21
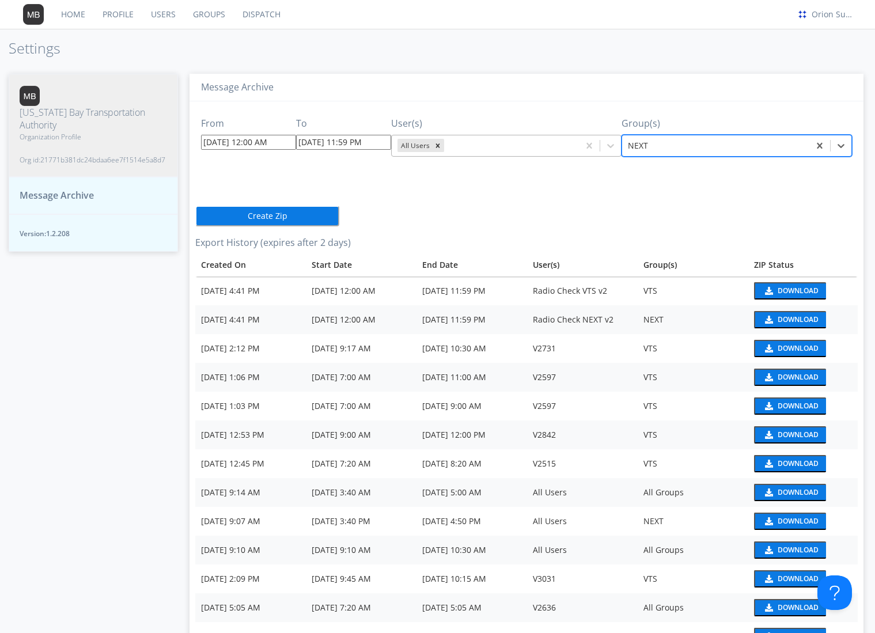
click at [517, 138] on div "All Users" at bounding box center [485, 146] width 187 height 18
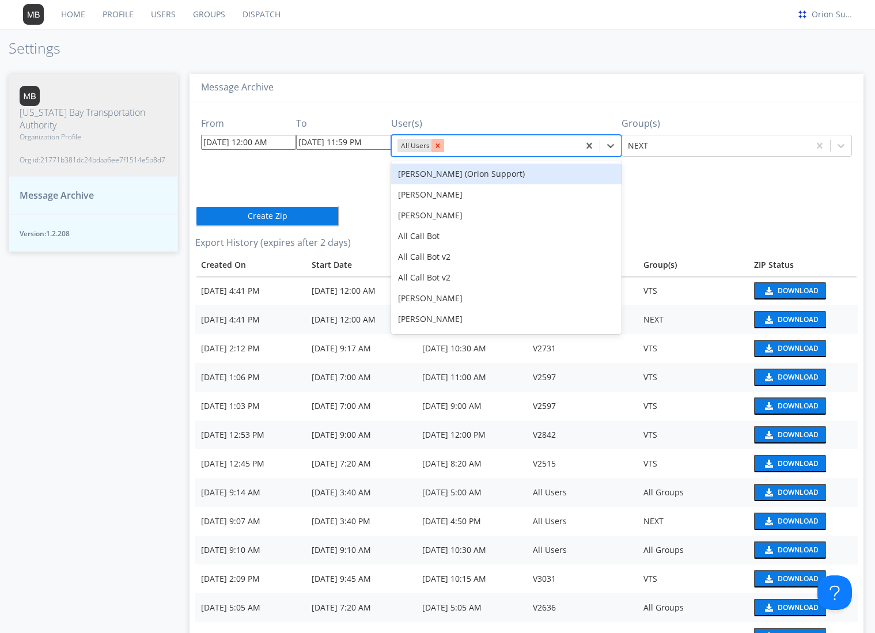
click at [437, 147] on div "Remove All Users" at bounding box center [438, 145] width 13 height 13
type input "radio check"
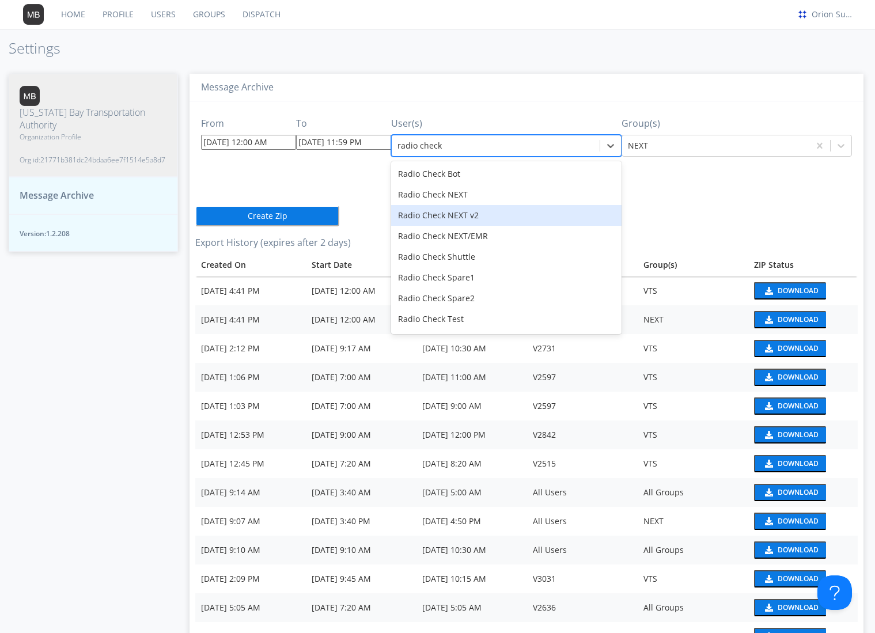
click at [466, 213] on div "Radio Check NEXT v2" at bounding box center [506, 215] width 231 height 21
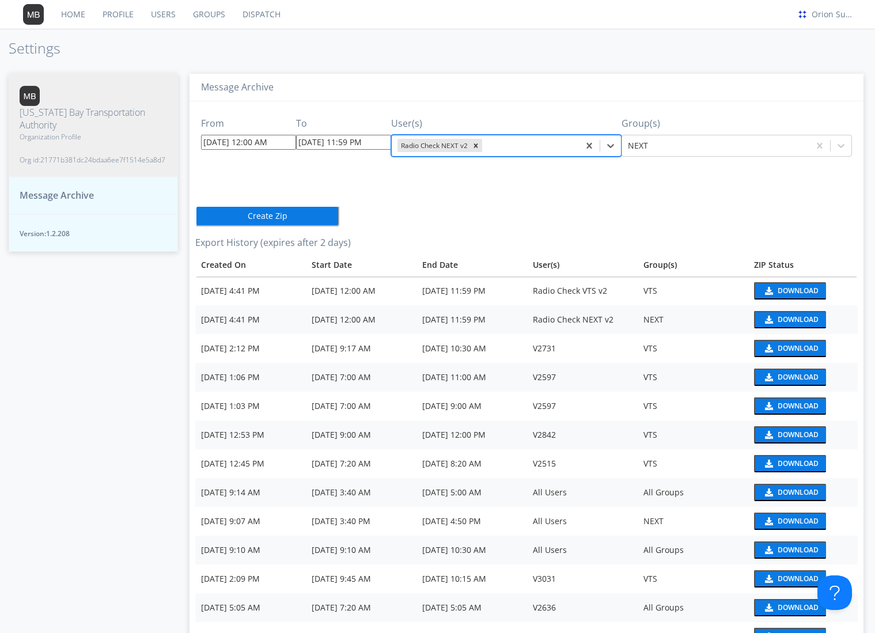
click at [581, 213] on div "From 09/22/2025 12:00 AM To 09/22/2025 11:59 PM User(s) option Radio Check NEXT…" at bounding box center [526, 404] width 663 height 607
click at [416, 216] on div "From 09/22/2025 12:00 AM To 09/22/2025 11:59 PM User(s) Radio Check NEXT v2 Gro…" at bounding box center [526, 404] width 663 height 607
click at [274, 218] on button "Create Zip" at bounding box center [267, 216] width 144 height 21
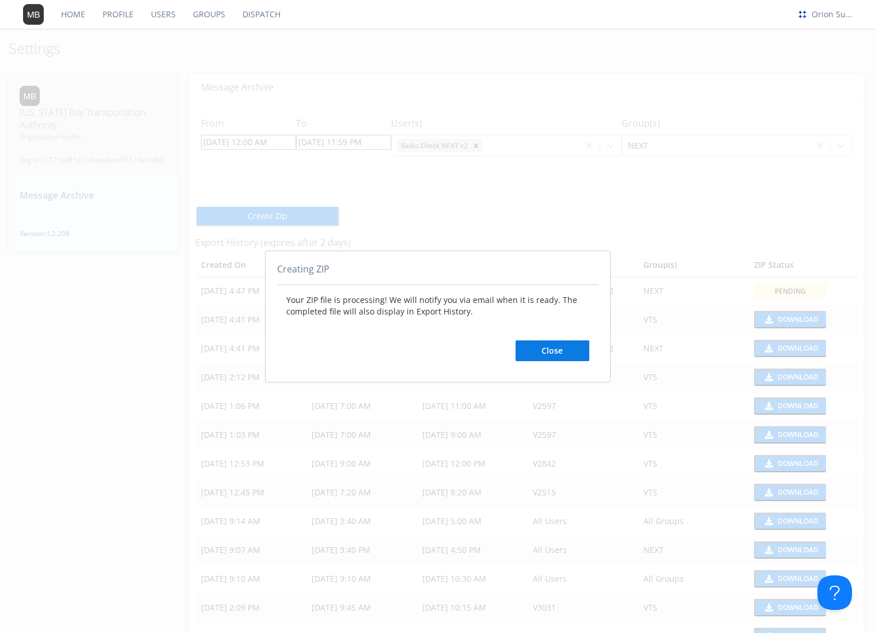
click at [558, 356] on button "Close" at bounding box center [553, 351] width 74 height 21
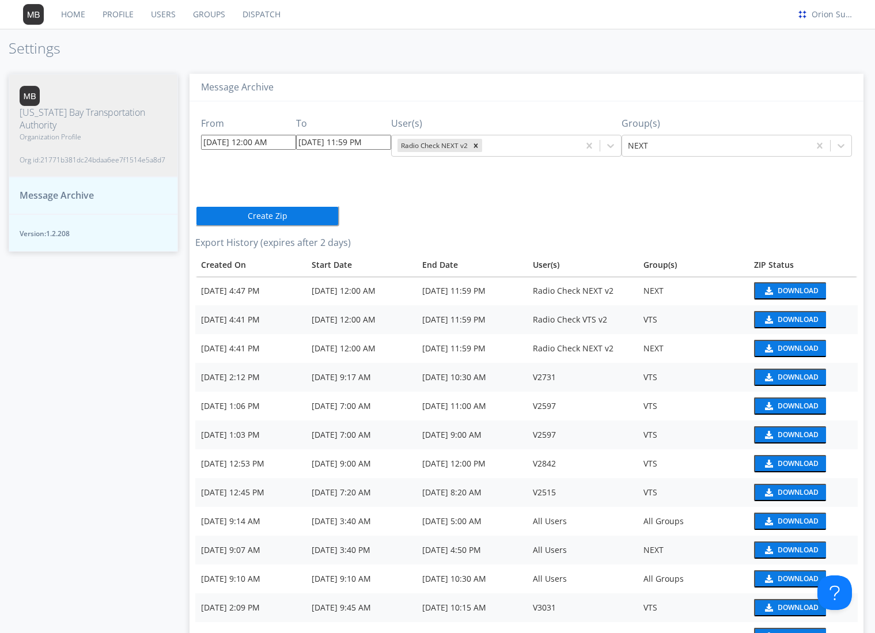
click at [103, 350] on div "[US_STATE] Bay Transportation Authority Organization Profile Org id: 21771b381d…" at bounding box center [93, 348] width 169 height 572
click at [764, 291] on img at bounding box center [769, 291] width 10 height 8
drag, startPoint x: 259, startPoint y: 71, endPoint x: 281, endPoint y: 50, distance: 30.6
click at [259, 71] on div "Message Archive From 09/22/2025 12:00 AM To 09/22/2025 11:59 PM User(s) Radio C…" at bounding box center [526, 348] width 697 height 572
click at [140, 24] on link "Profile" at bounding box center [118, 14] width 48 height 29
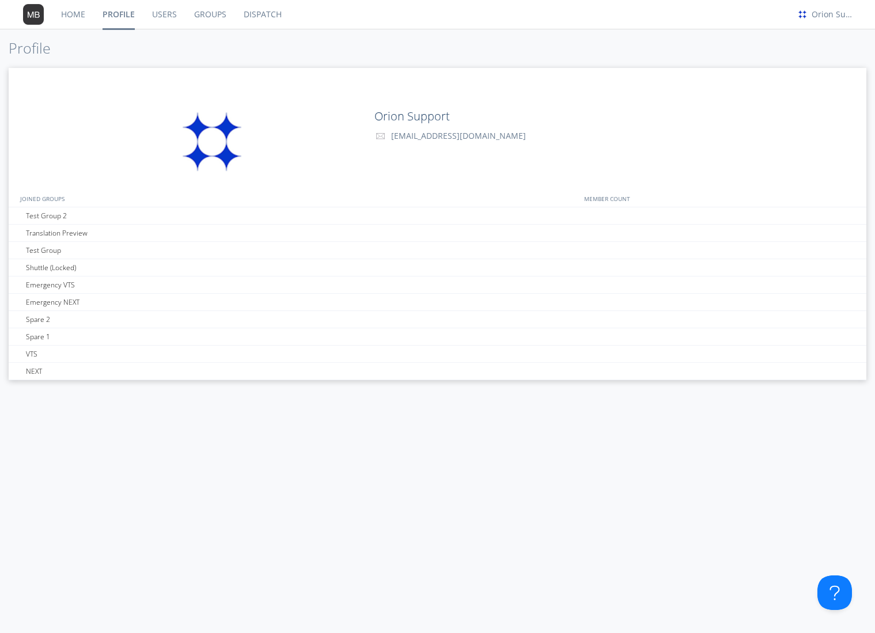
click at [127, 18] on link "Profile" at bounding box center [119, 14] width 50 height 29
click at [161, 18] on link "Users" at bounding box center [165, 14] width 42 height 29
click at [200, 18] on link "Groups" at bounding box center [211, 14] width 50 height 29
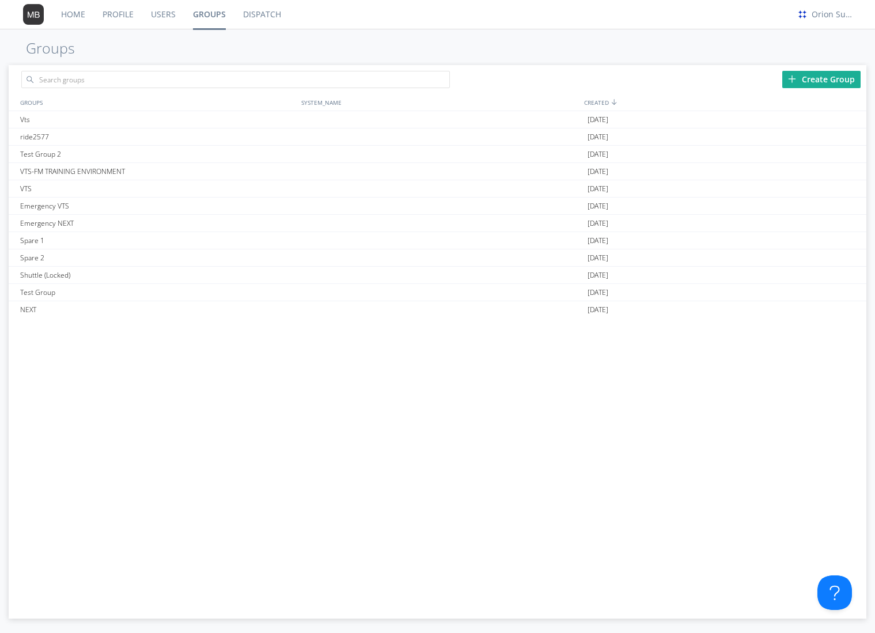
click at [181, 17] on link "Users" at bounding box center [163, 14] width 42 height 29
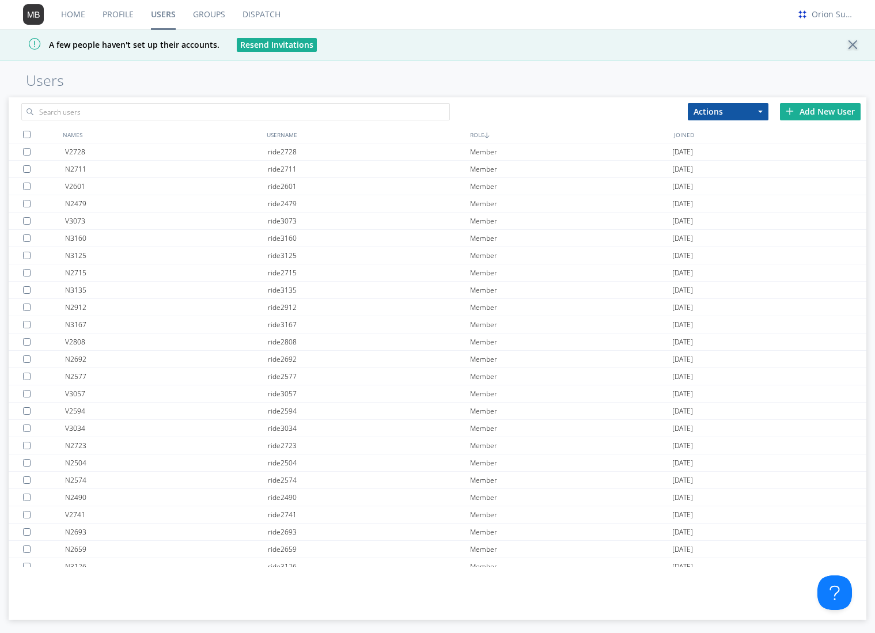
click at [111, 12] on link "Profile" at bounding box center [118, 14] width 48 height 29
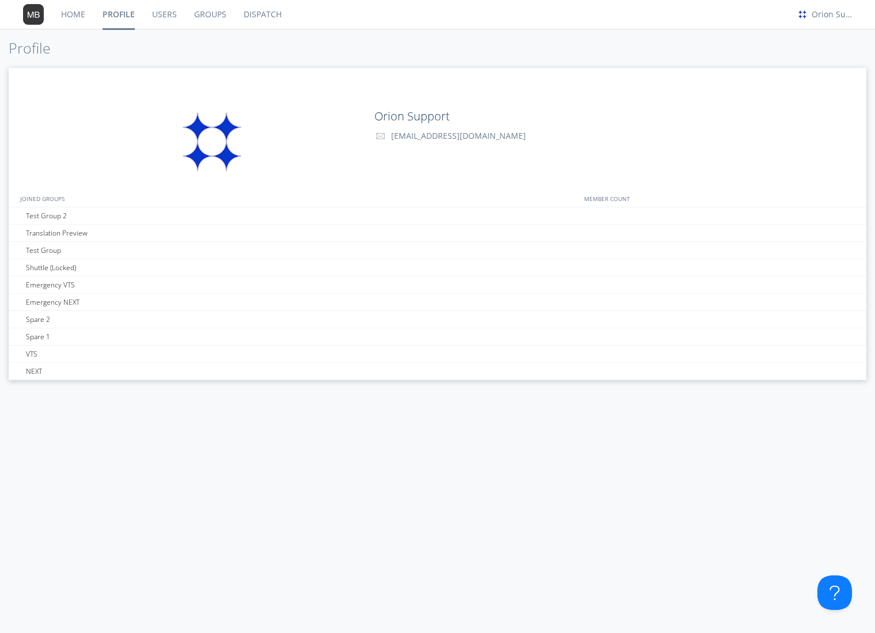
click at [74, 17] on link "Home" at bounding box center [72, 14] width 41 height 29
